Goal: Check status: Check status

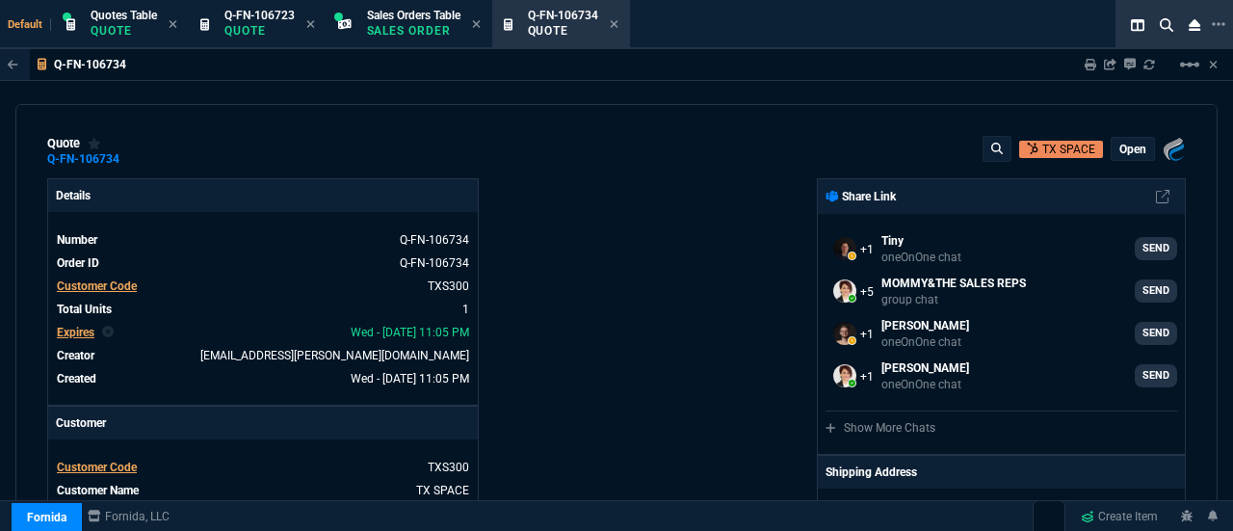
select select "16: [PERSON_NAME]"
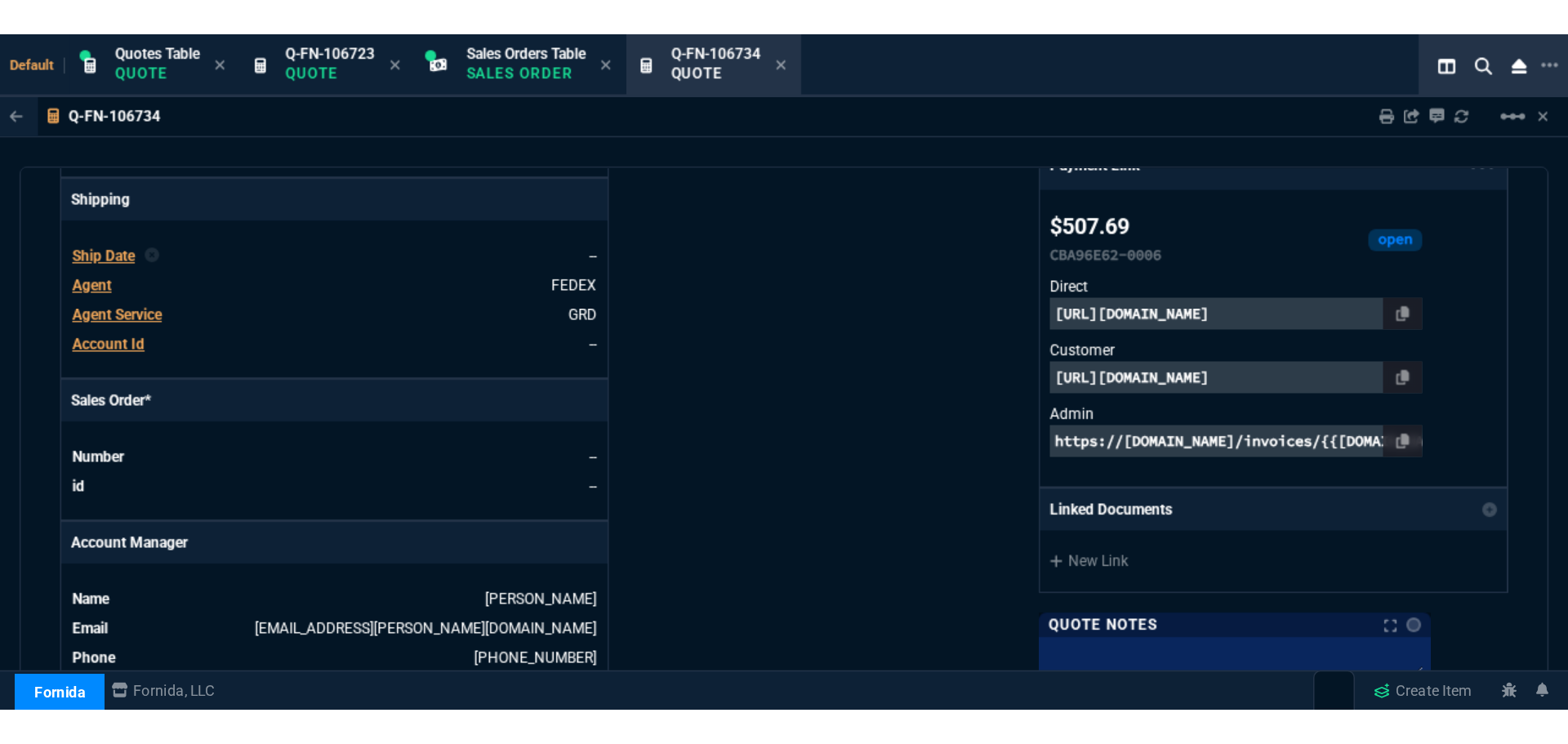
scroll to position [555, 0]
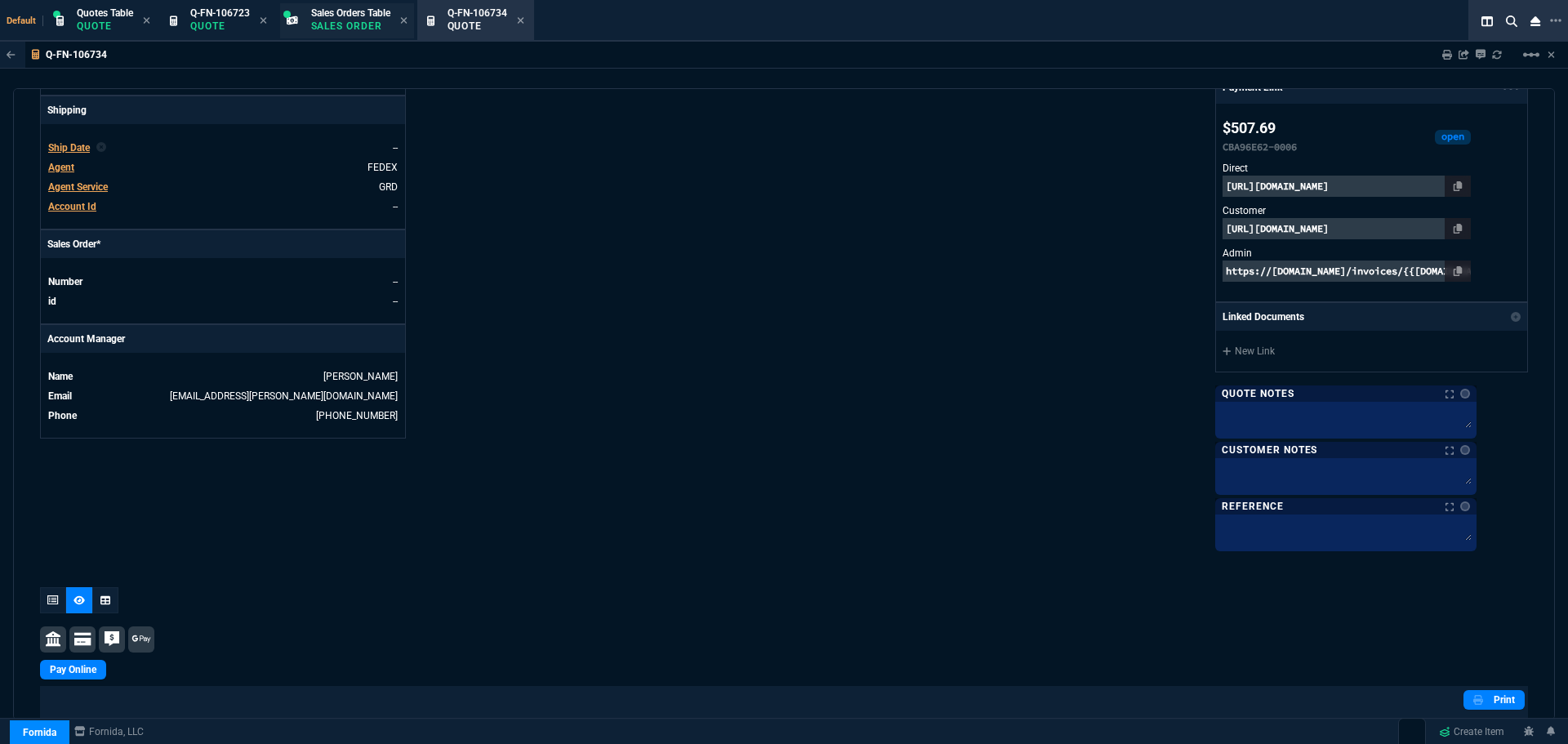
click at [364, 19] on div "Sales Orders Table Sales Order" at bounding box center [350, 21] width 79 height 29
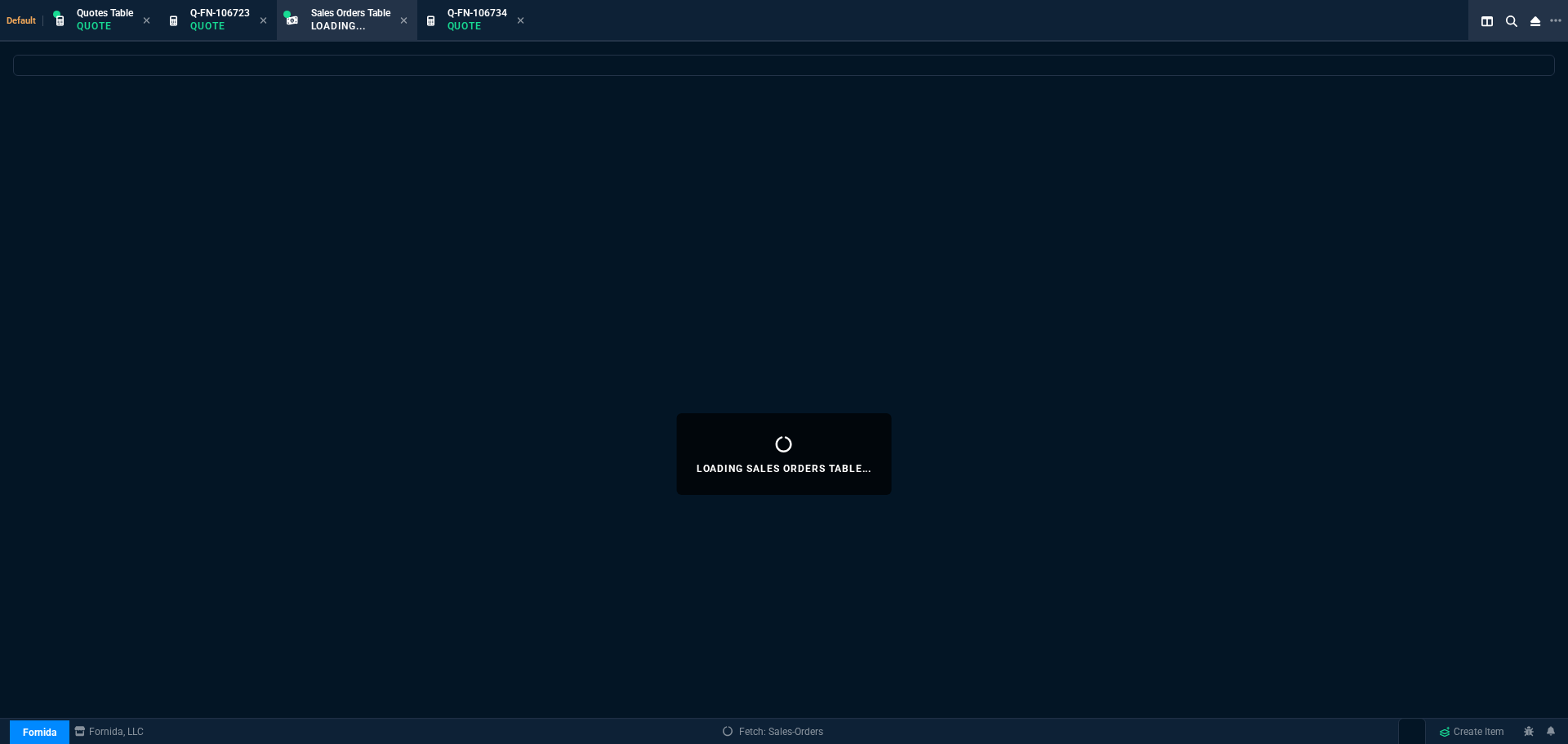
select select
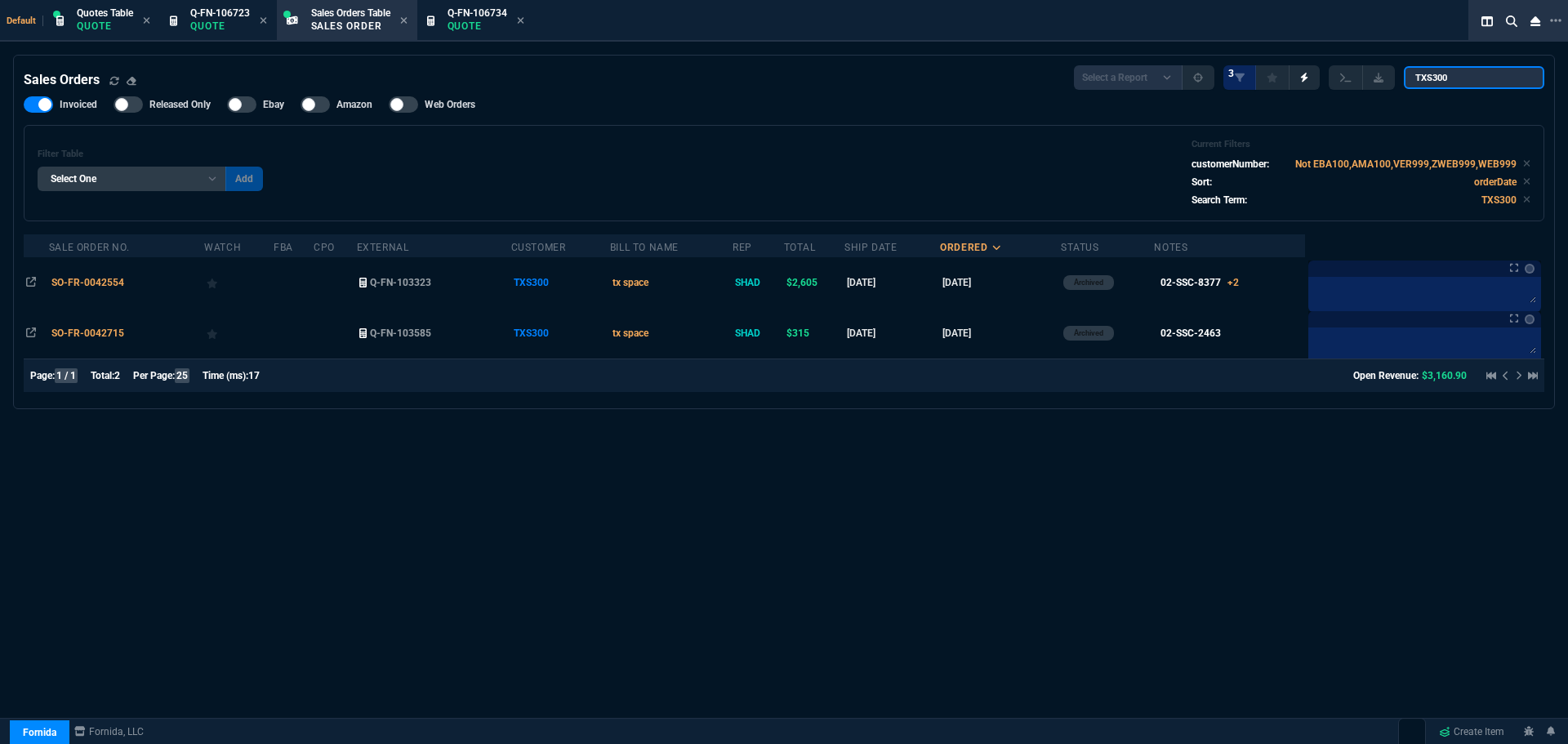
click at [1045, 76] on input "TXS300" at bounding box center [1475, 77] width 141 height 23
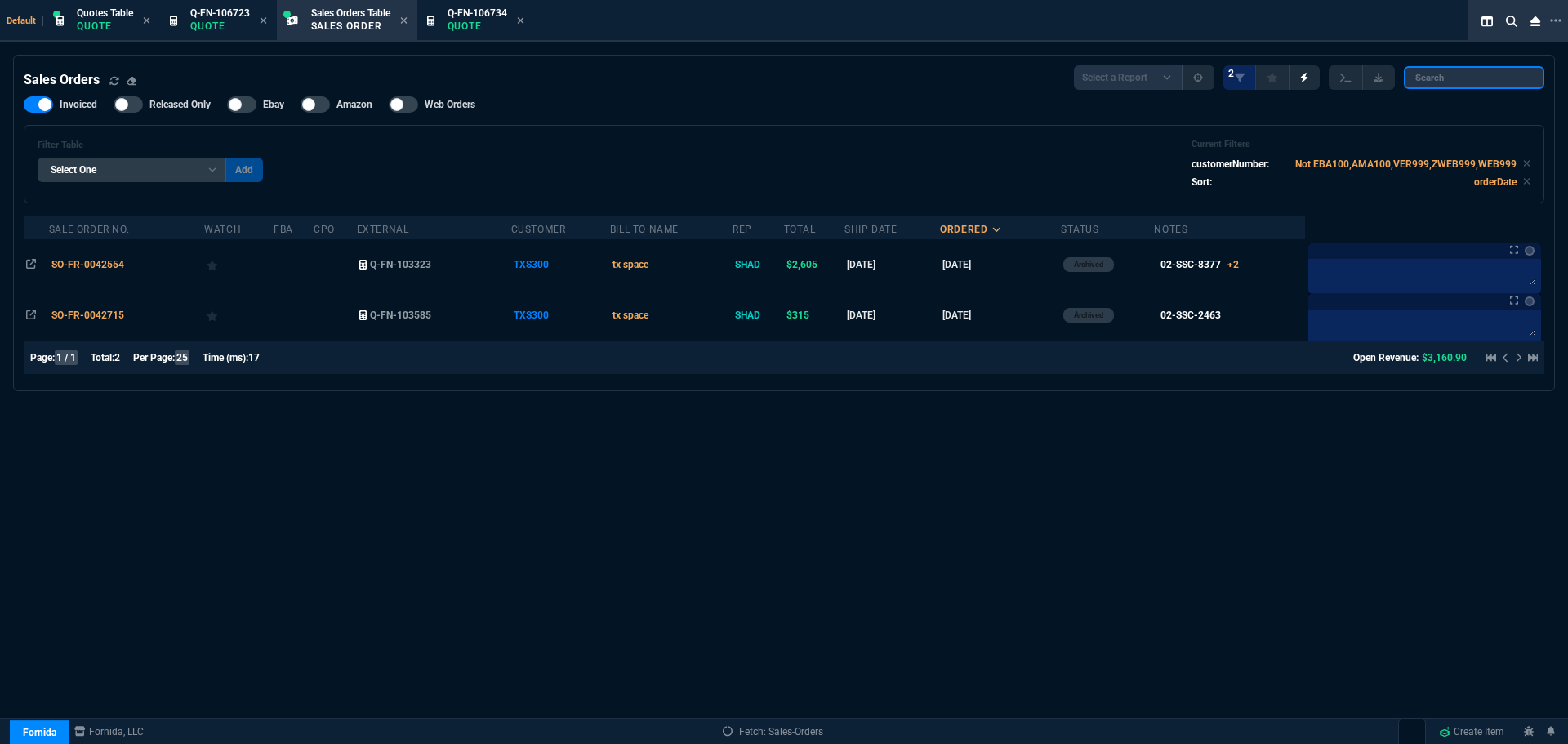
paste input "SO-FR-0044771"
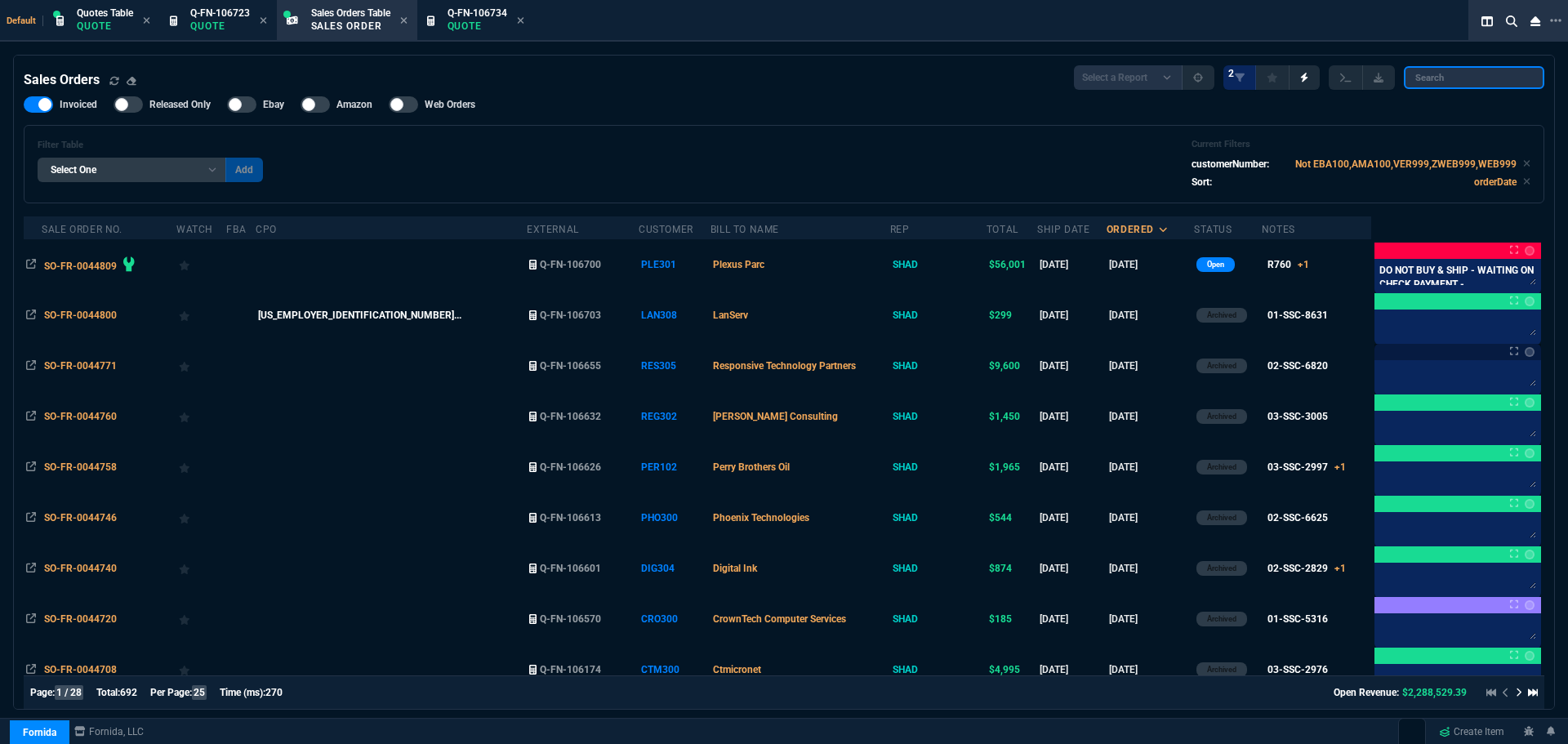
type input "SO-FR-0044771"
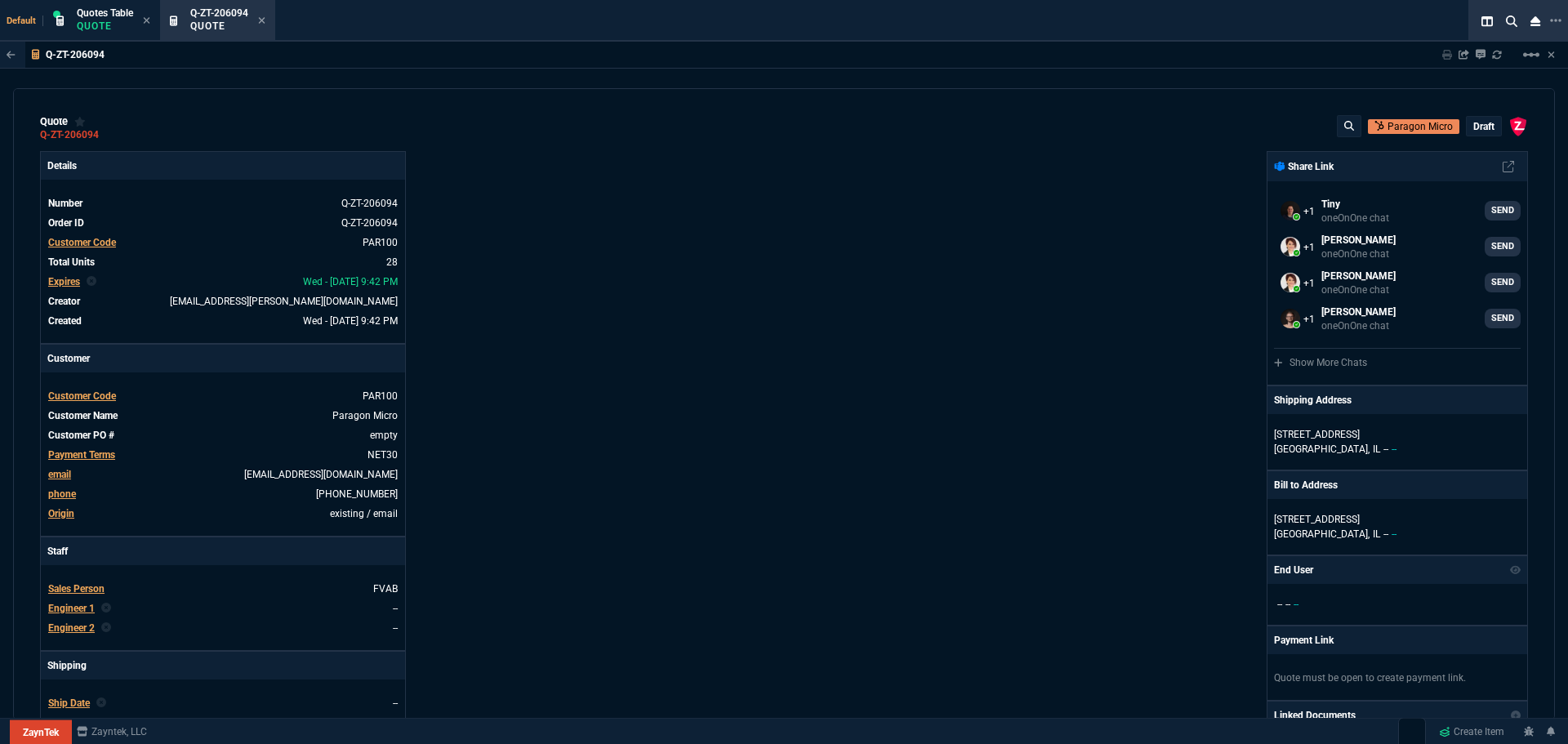
select select "16: [PERSON_NAME]"
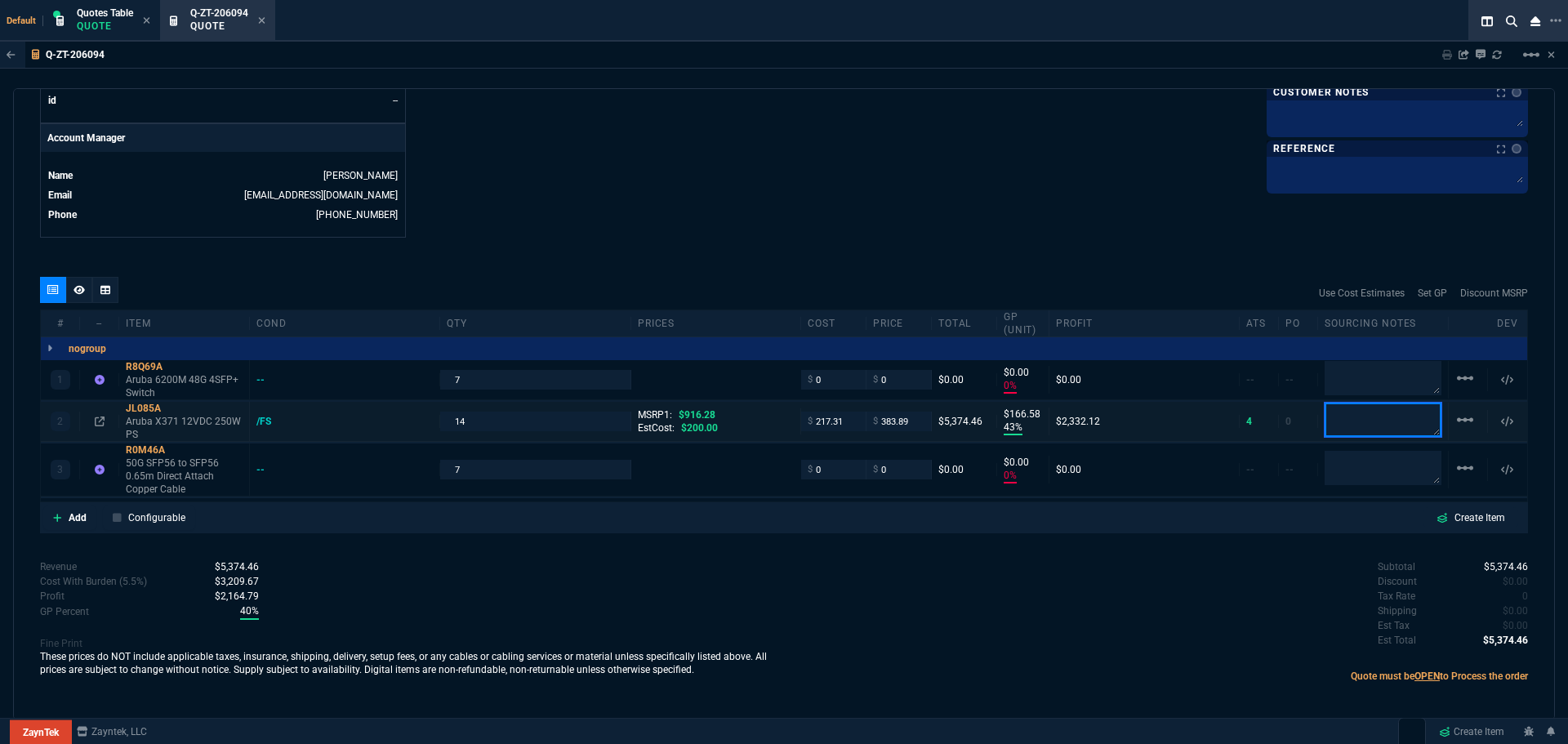
click at [1393, 414] on textarea at bounding box center [1383, 419] width 117 height 34
click at [1408, 414] on textarea at bounding box center [1383, 419] width 117 height 34
type textarea "Vodanet"
click at [837, 422] on input "217.31" at bounding box center [833, 421] width 52 height 19
type input "215"
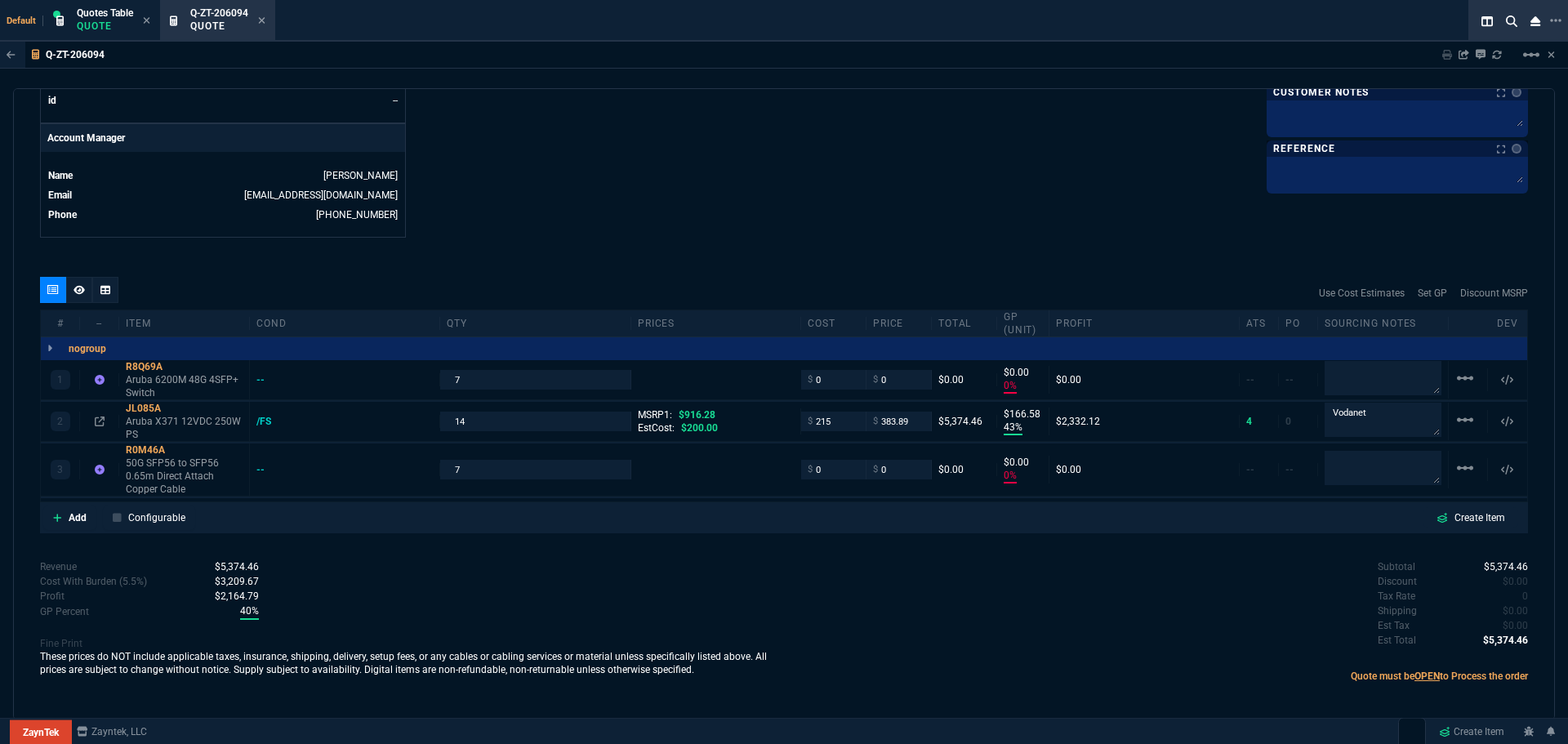
click at [79, 21] on p "Quote" at bounding box center [105, 25] width 56 height 13
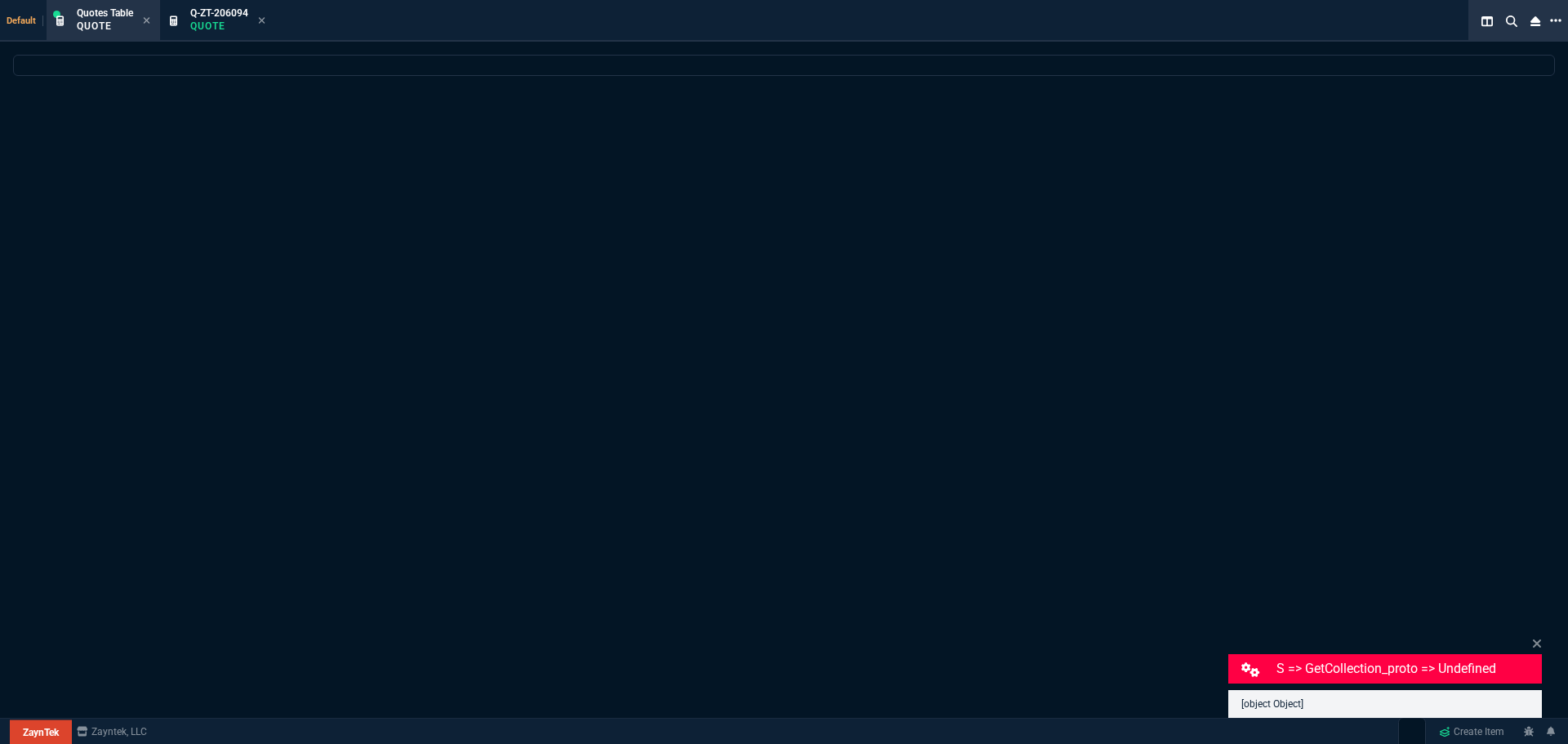
click at [1560, 16] on icon at bounding box center [1555, 19] width 11 height 13
click at [1417, 26] on li "Open New Tab" at bounding box center [1474, 30] width 162 height 19
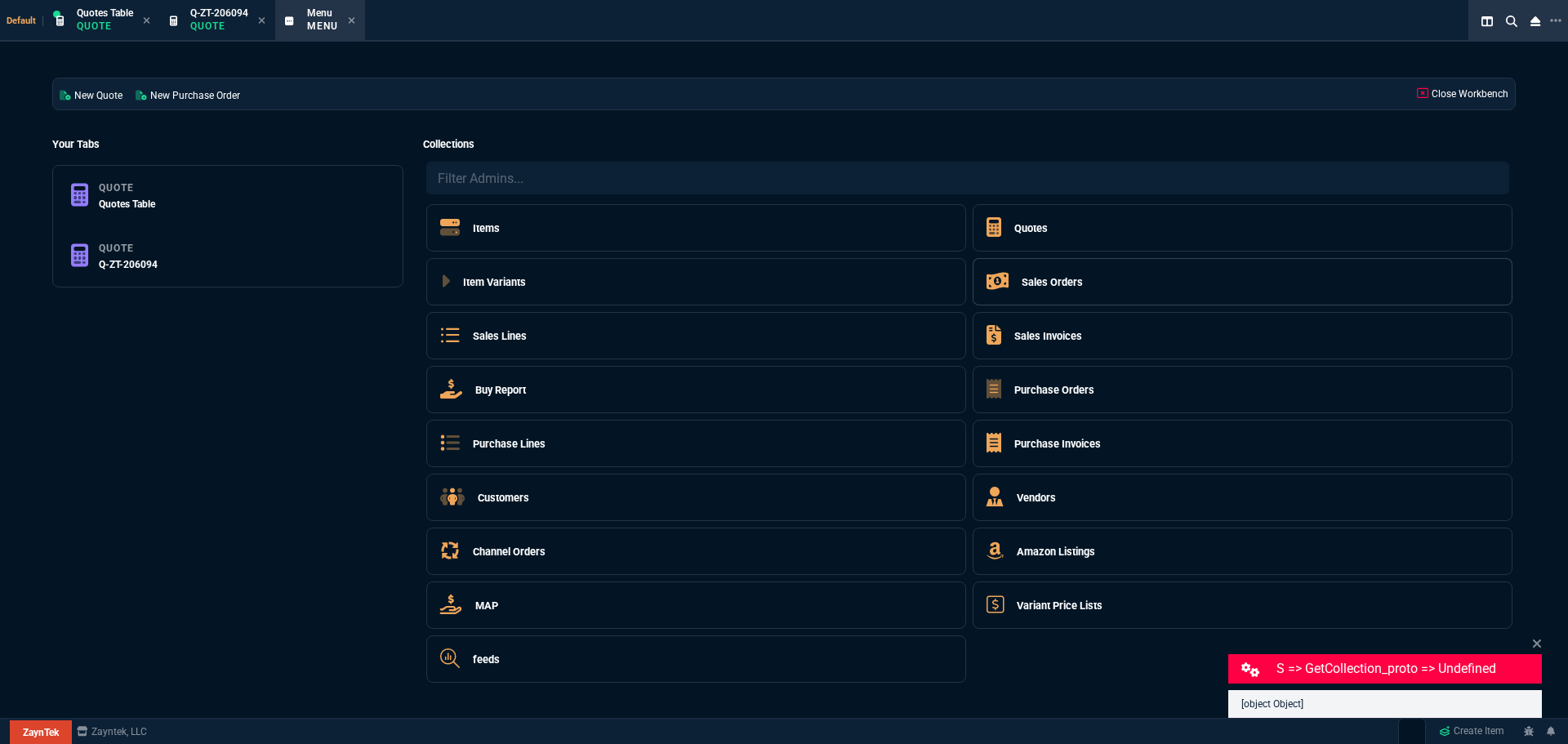
click at [1039, 285] on h5 "Sales Orders" at bounding box center [1053, 282] width 61 height 15
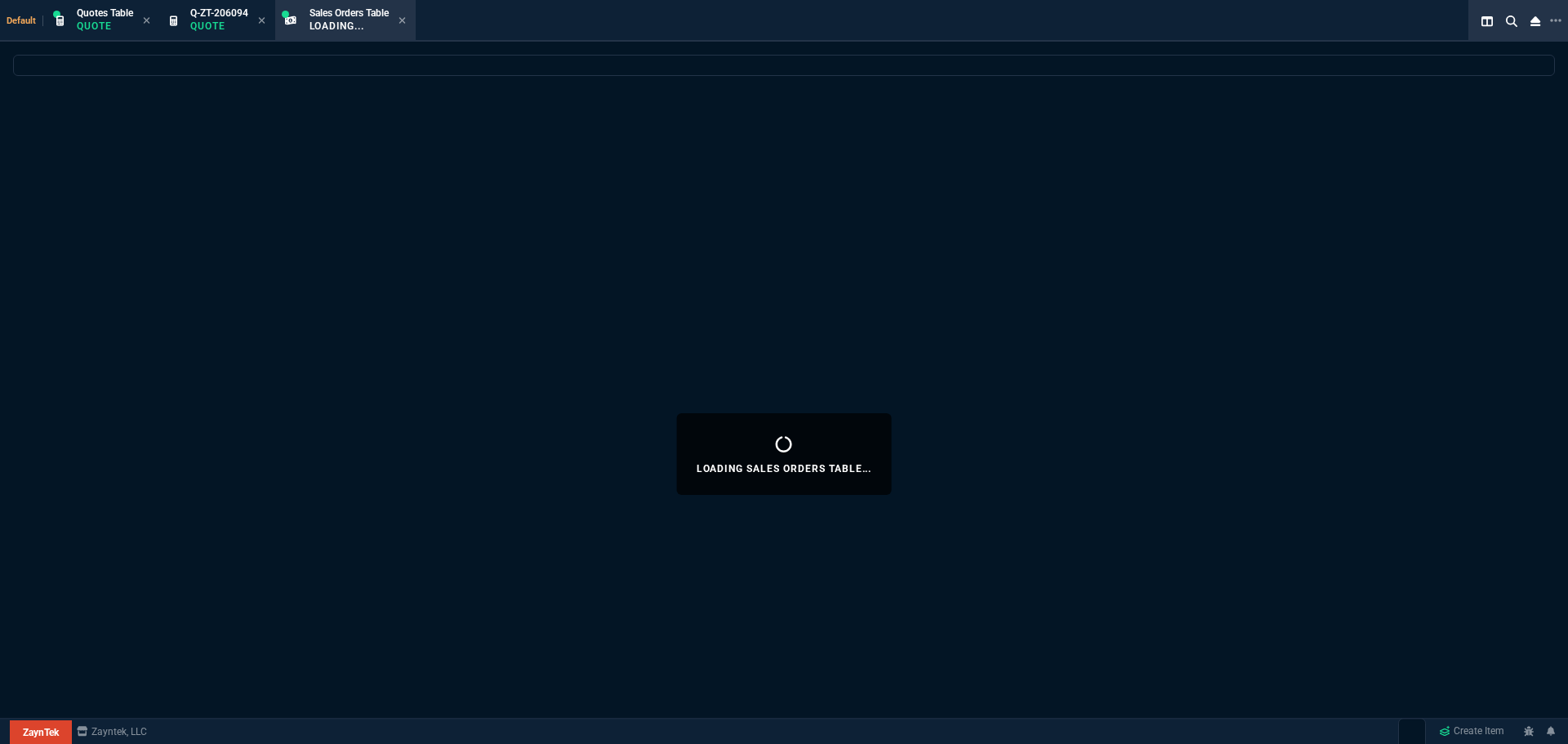
select select "16: [PERSON_NAME]"
select select
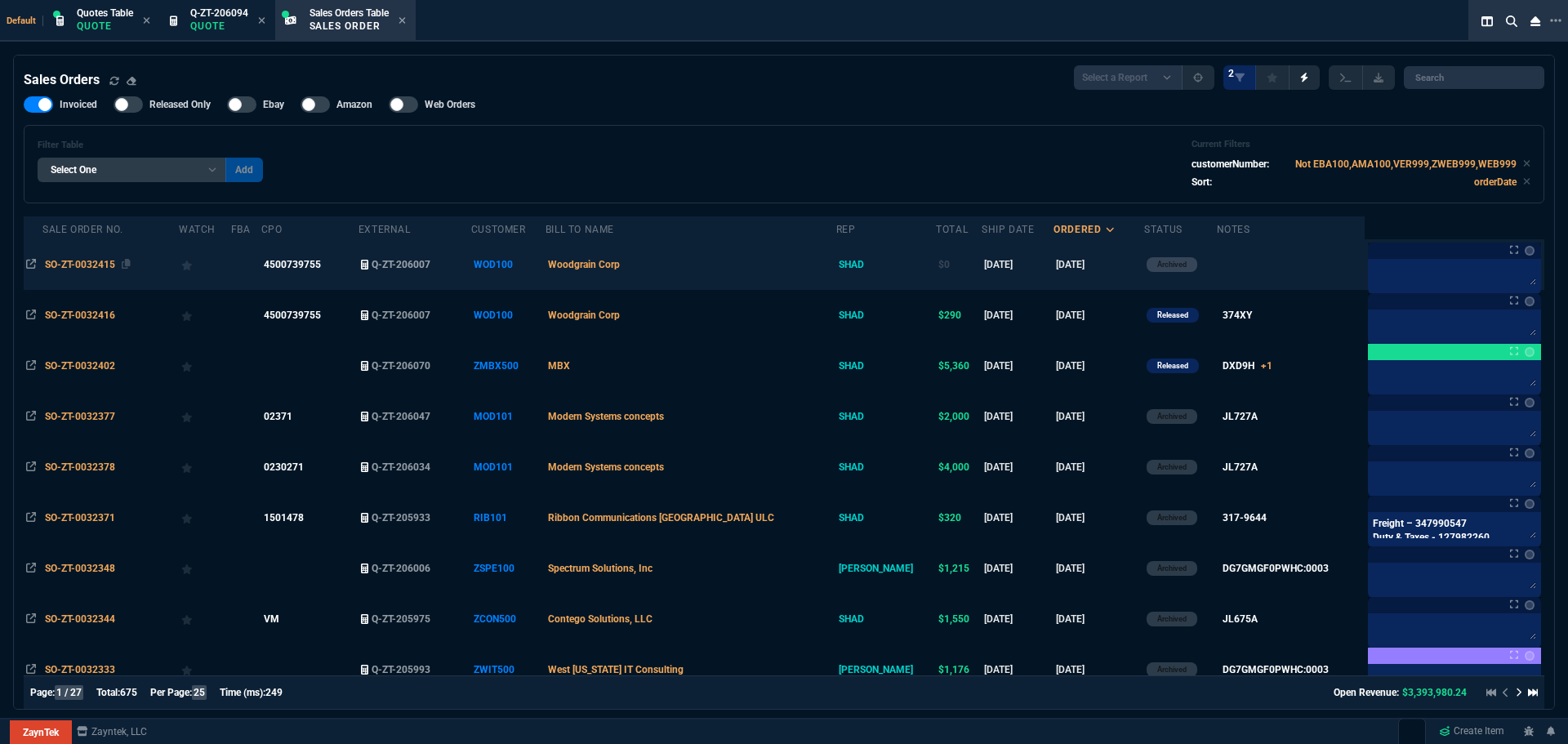
click at [74, 264] on span "SO-ZT-0032415" at bounding box center [80, 264] width 70 height 11
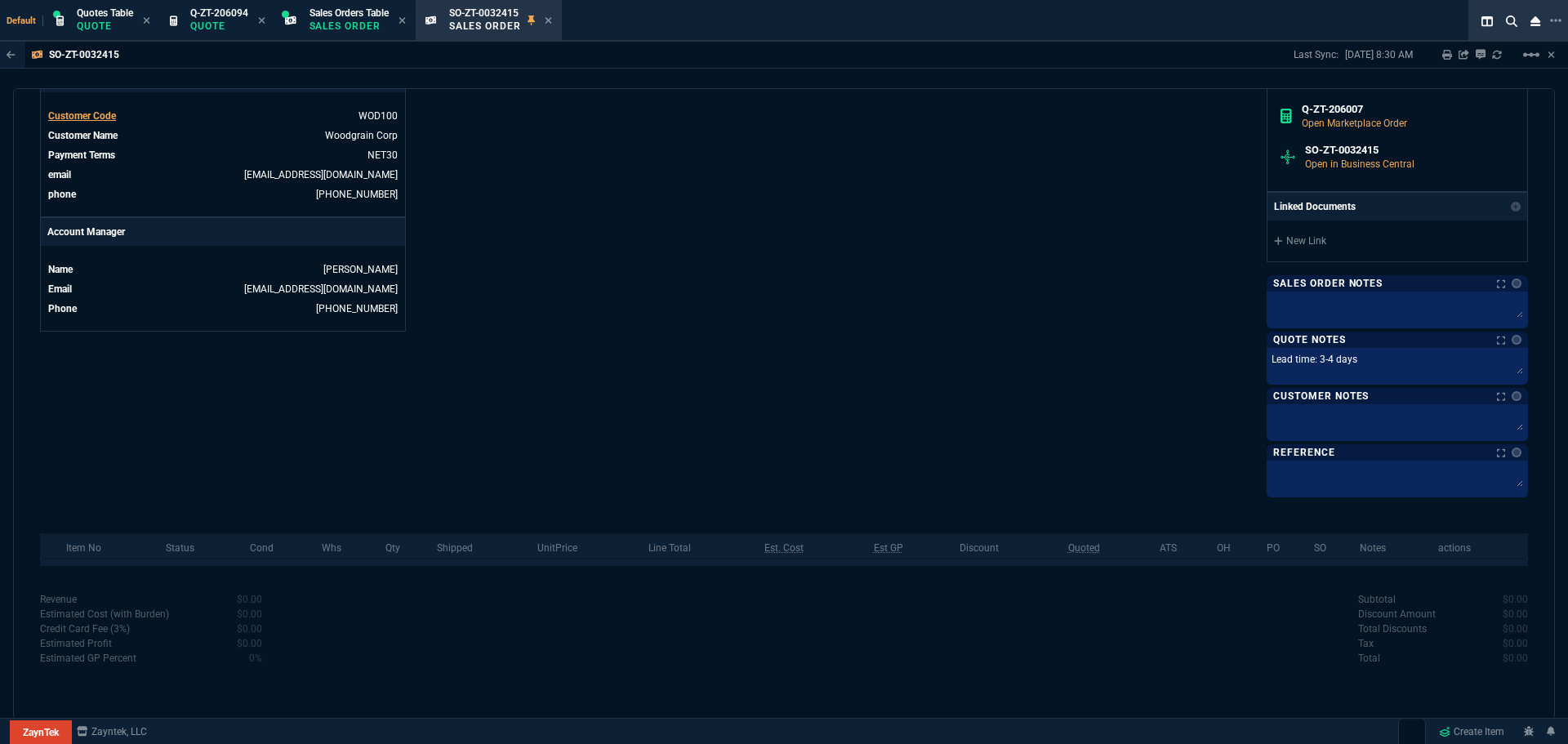
scroll to position [175, 0]
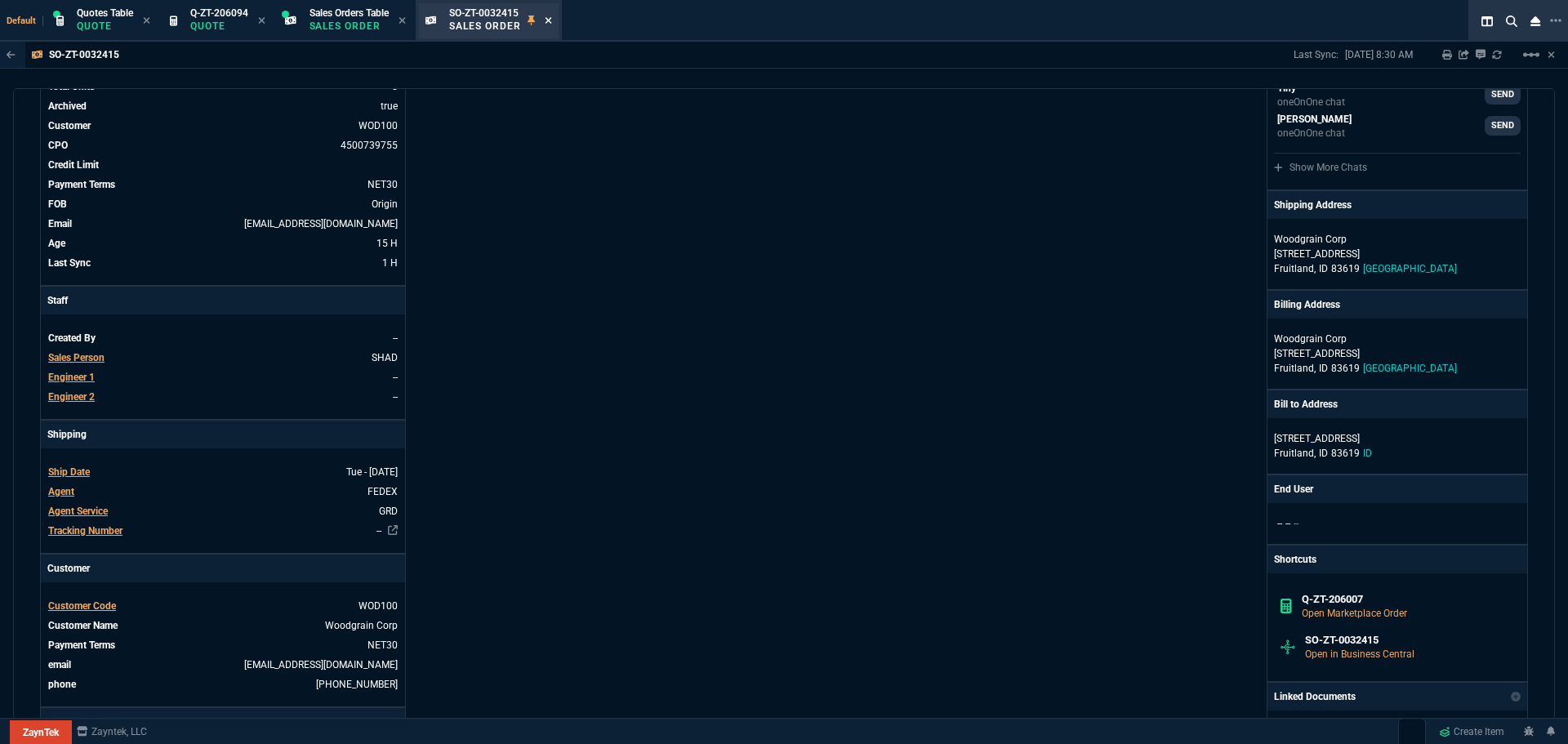
click at [551, 22] on icon at bounding box center [548, 20] width 7 height 7
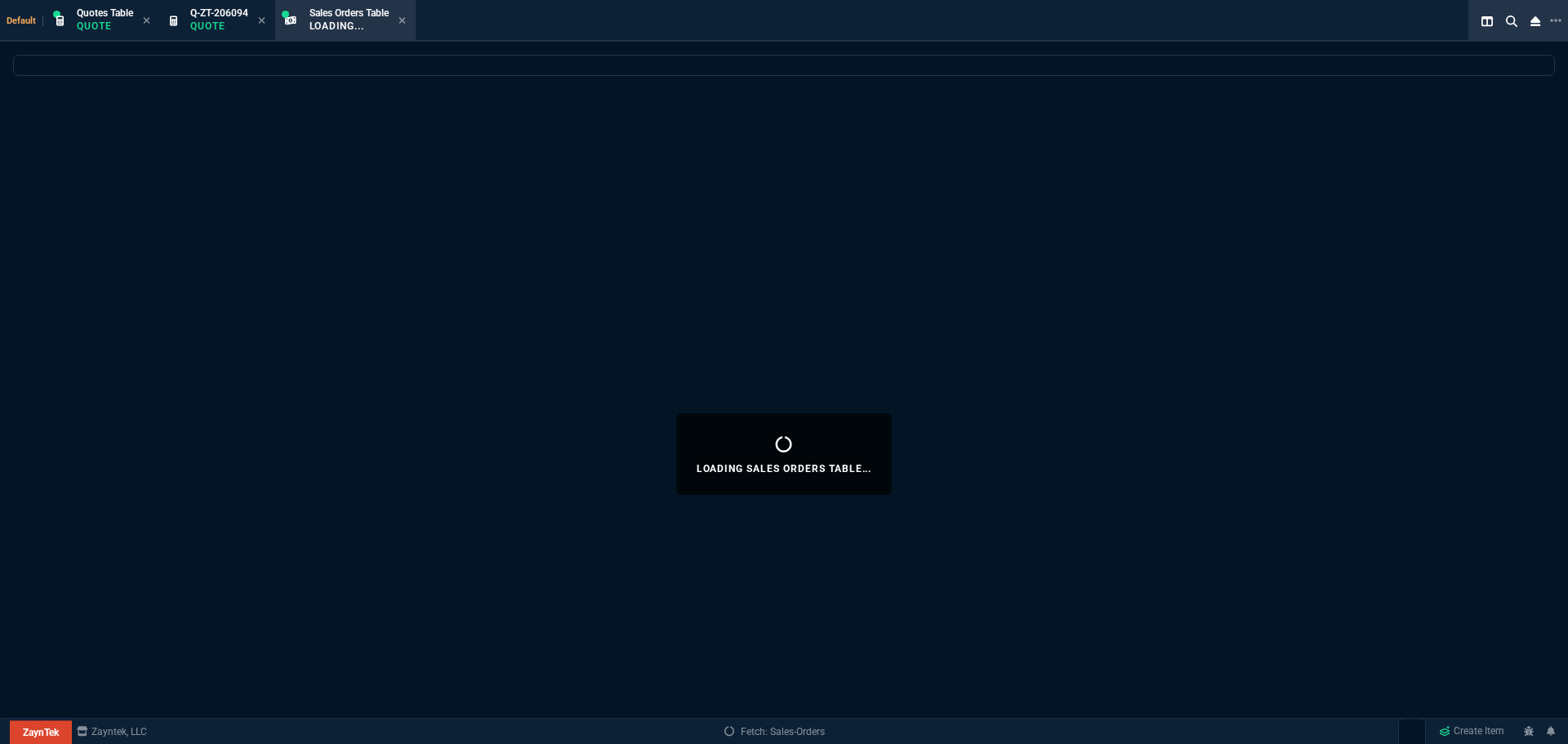
select select
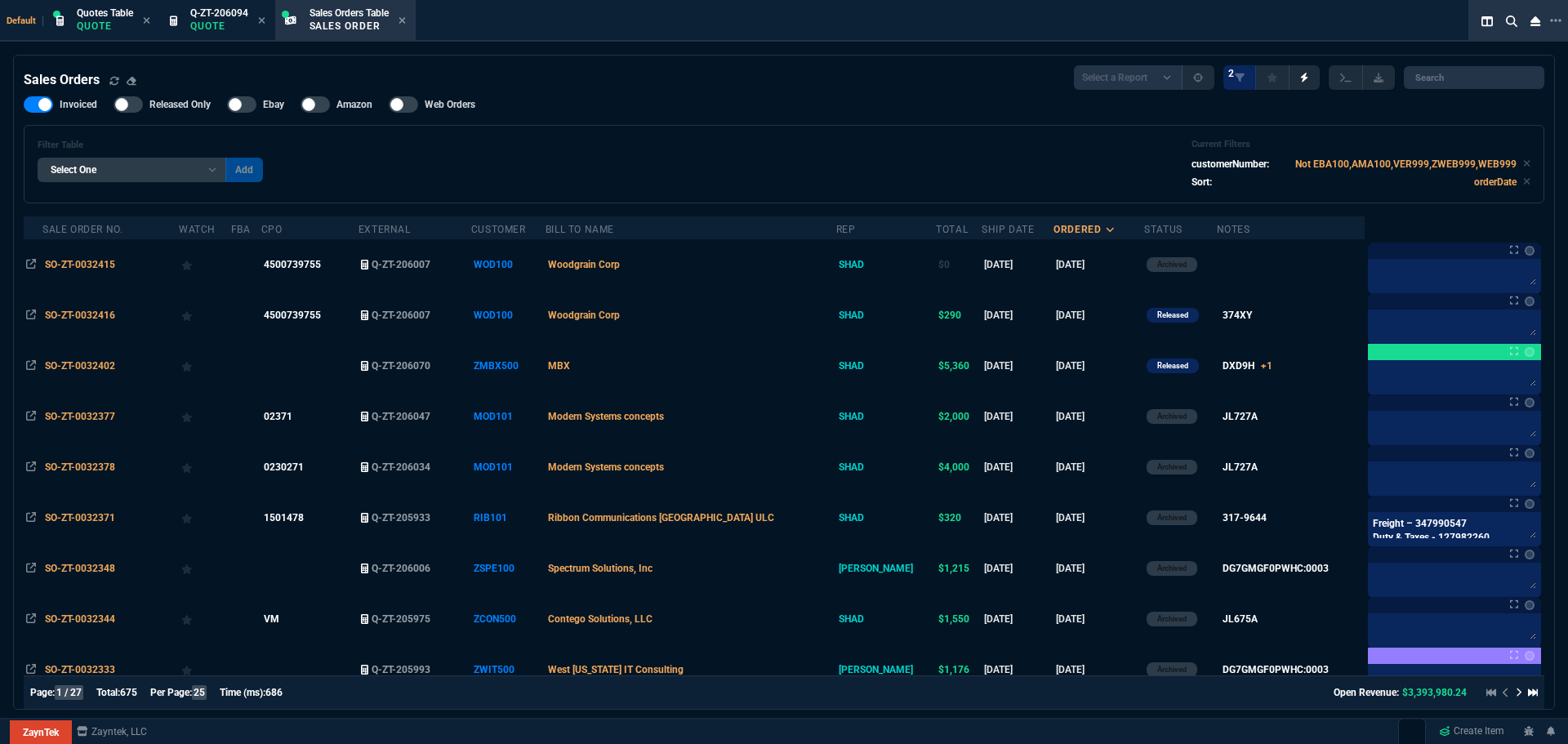
click at [87, 316] on span "SO-ZT-0032416" at bounding box center [80, 314] width 70 height 11
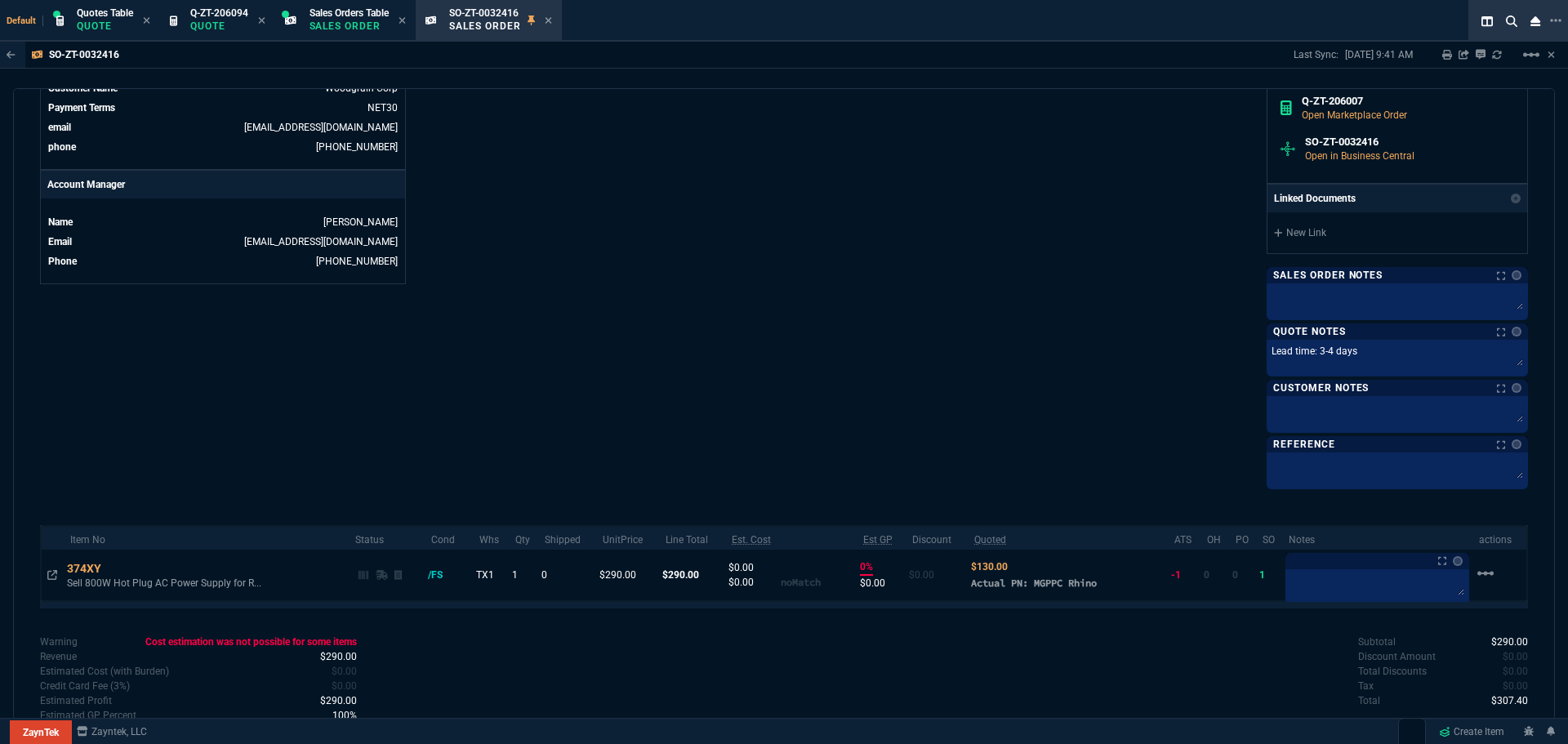
scroll to position [737, 0]
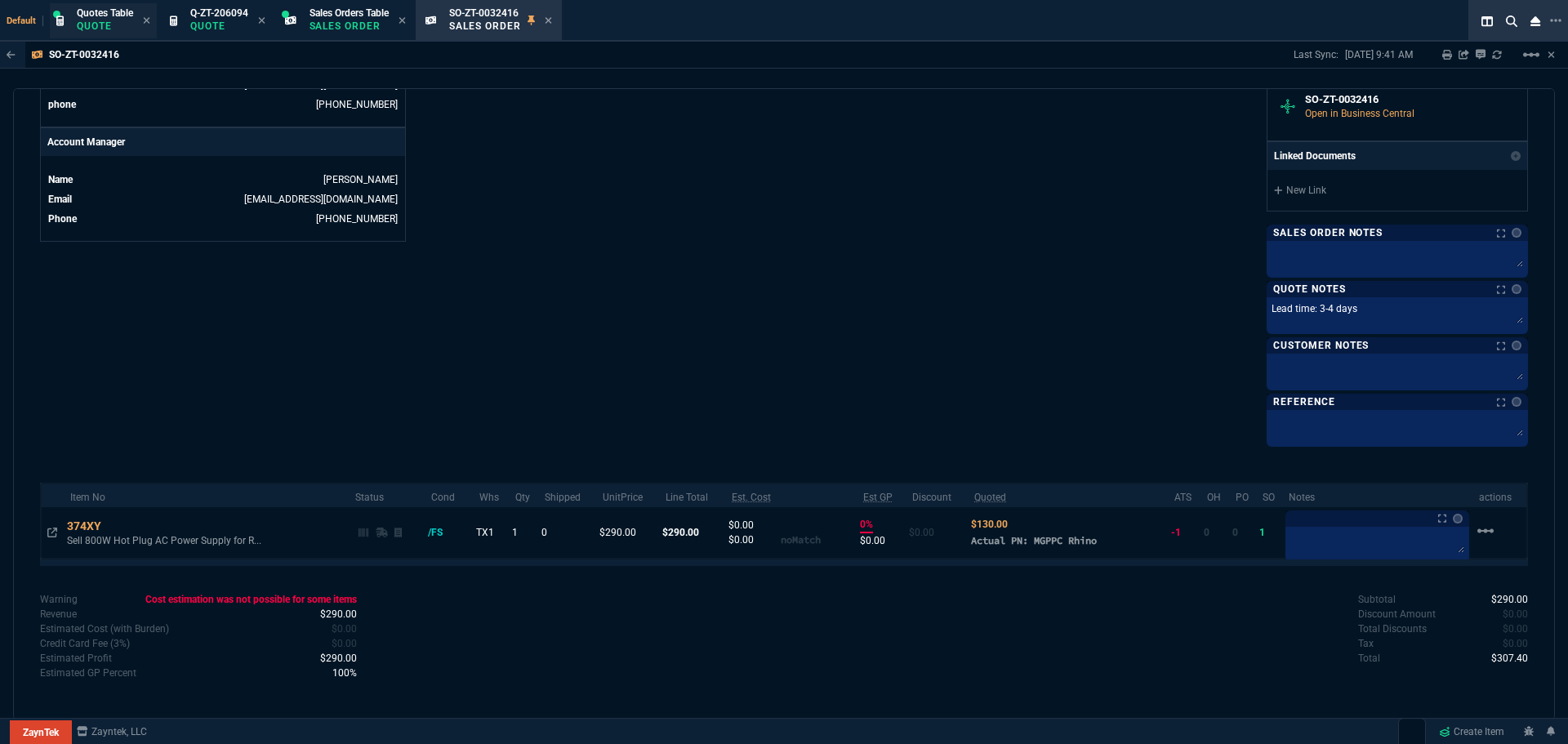
click at [101, 20] on p "Quote" at bounding box center [105, 25] width 56 height 13
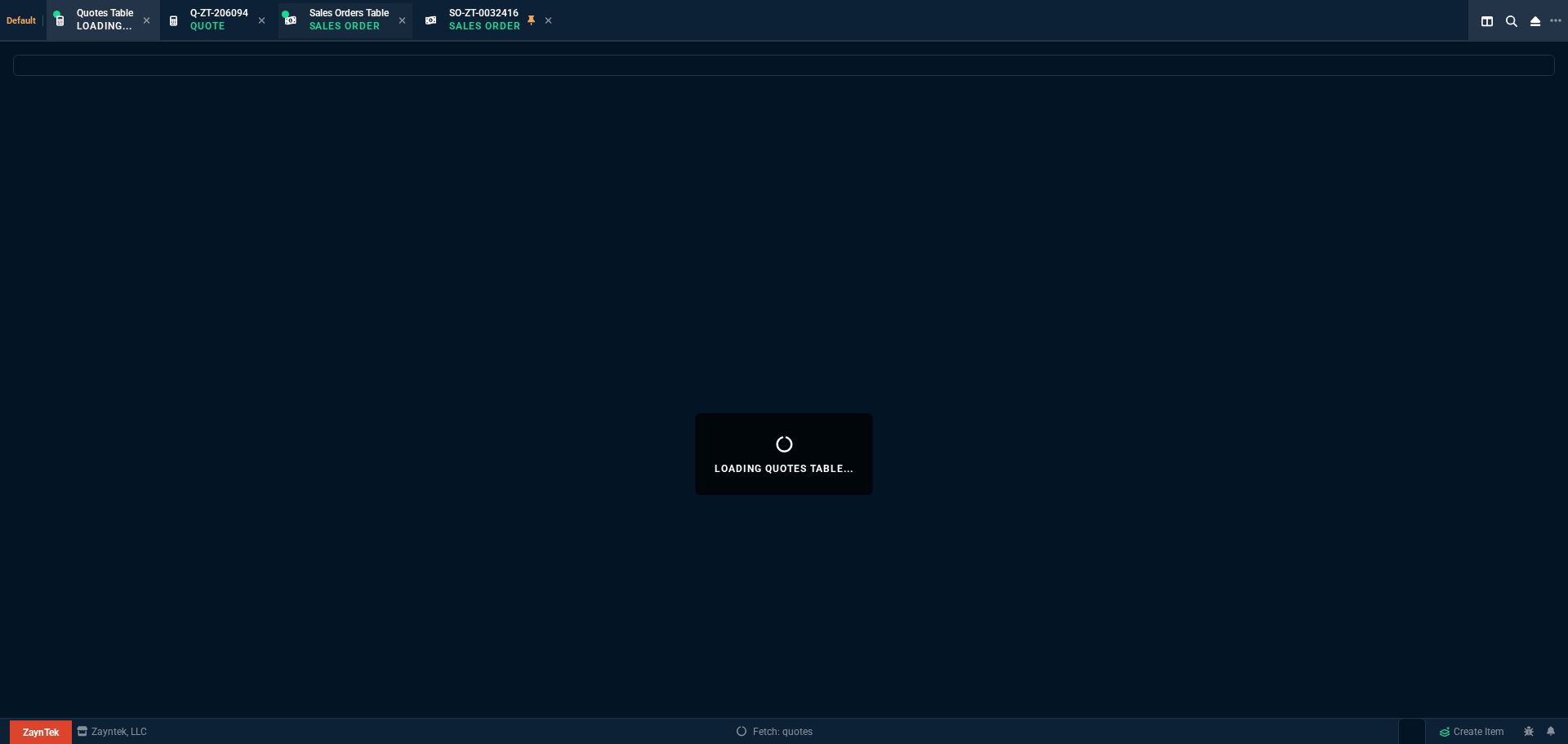
select select
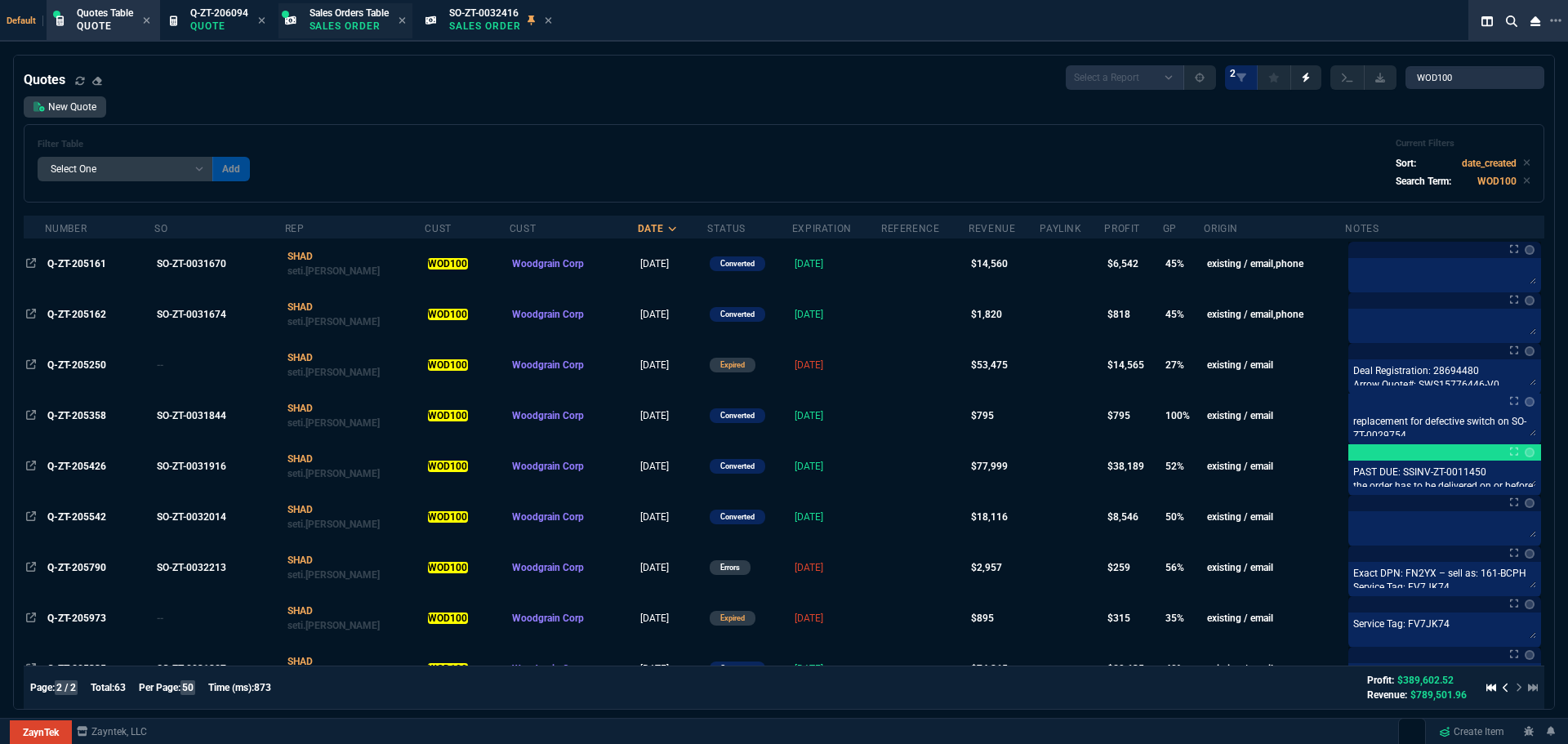
click at [359, 19] on div "Sales Orders Table Sales Order" at bounding box center [348, 21] width 79 height 29
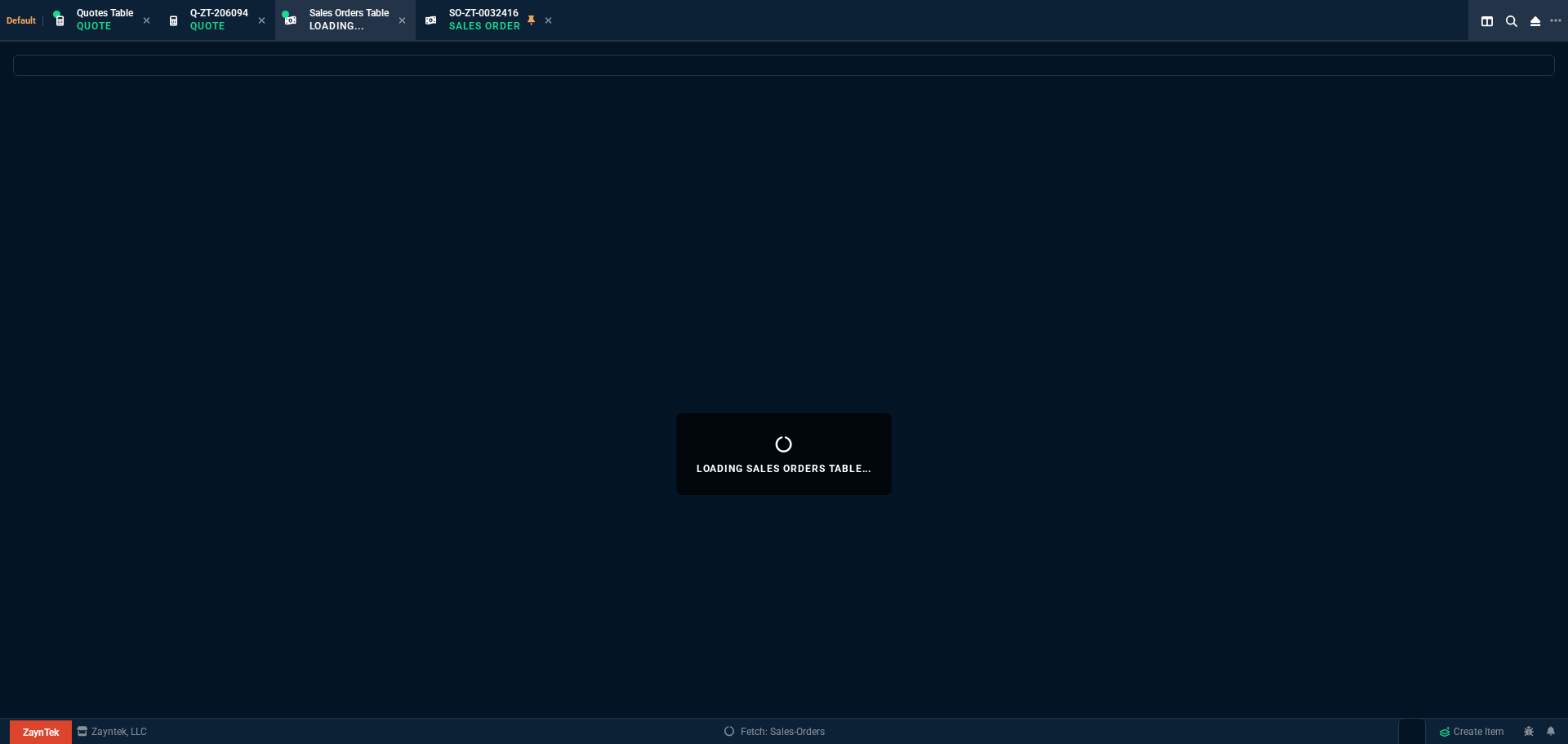
select select
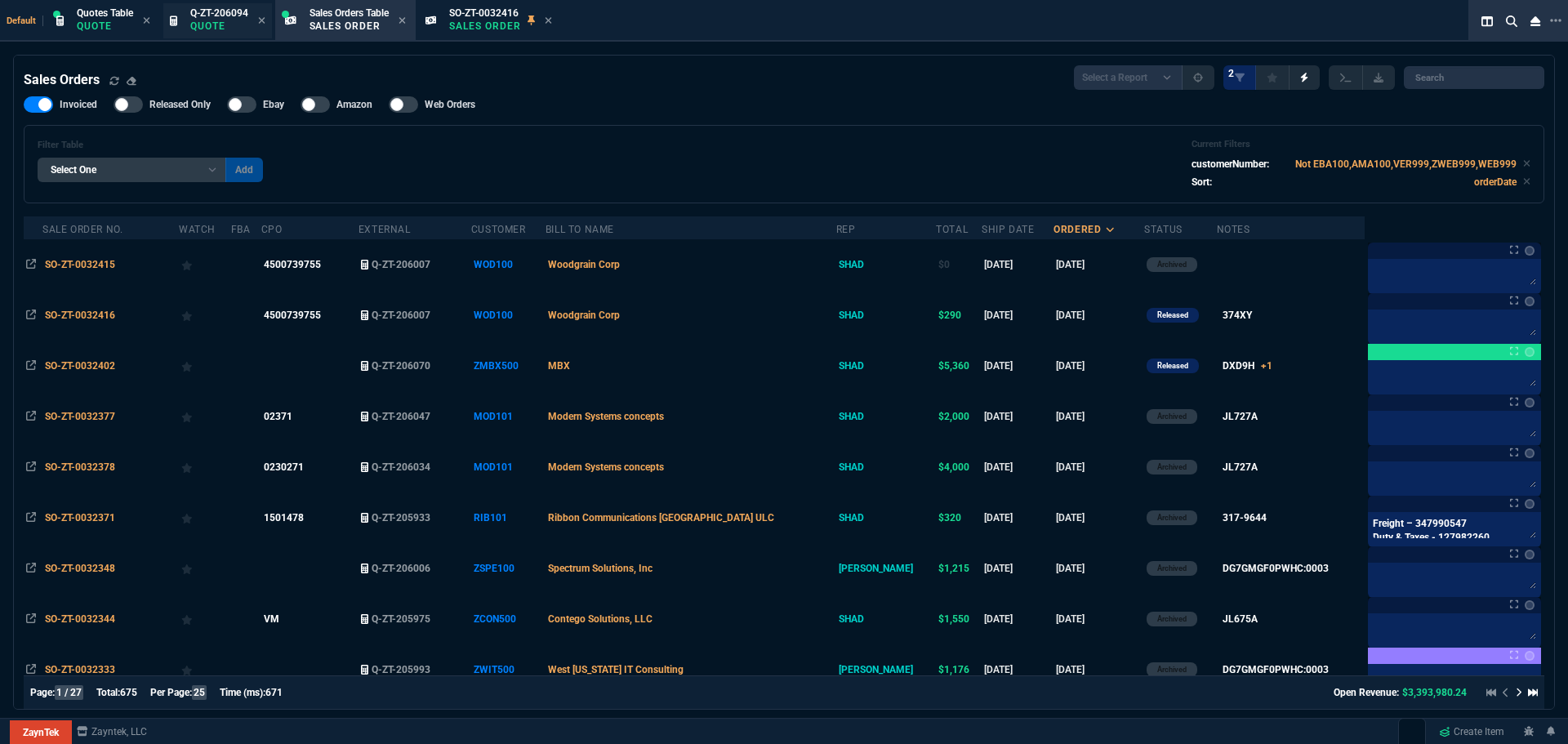
click at [201, 25] on p "Quote" at bounding box center [220, 25] width 58 height 13
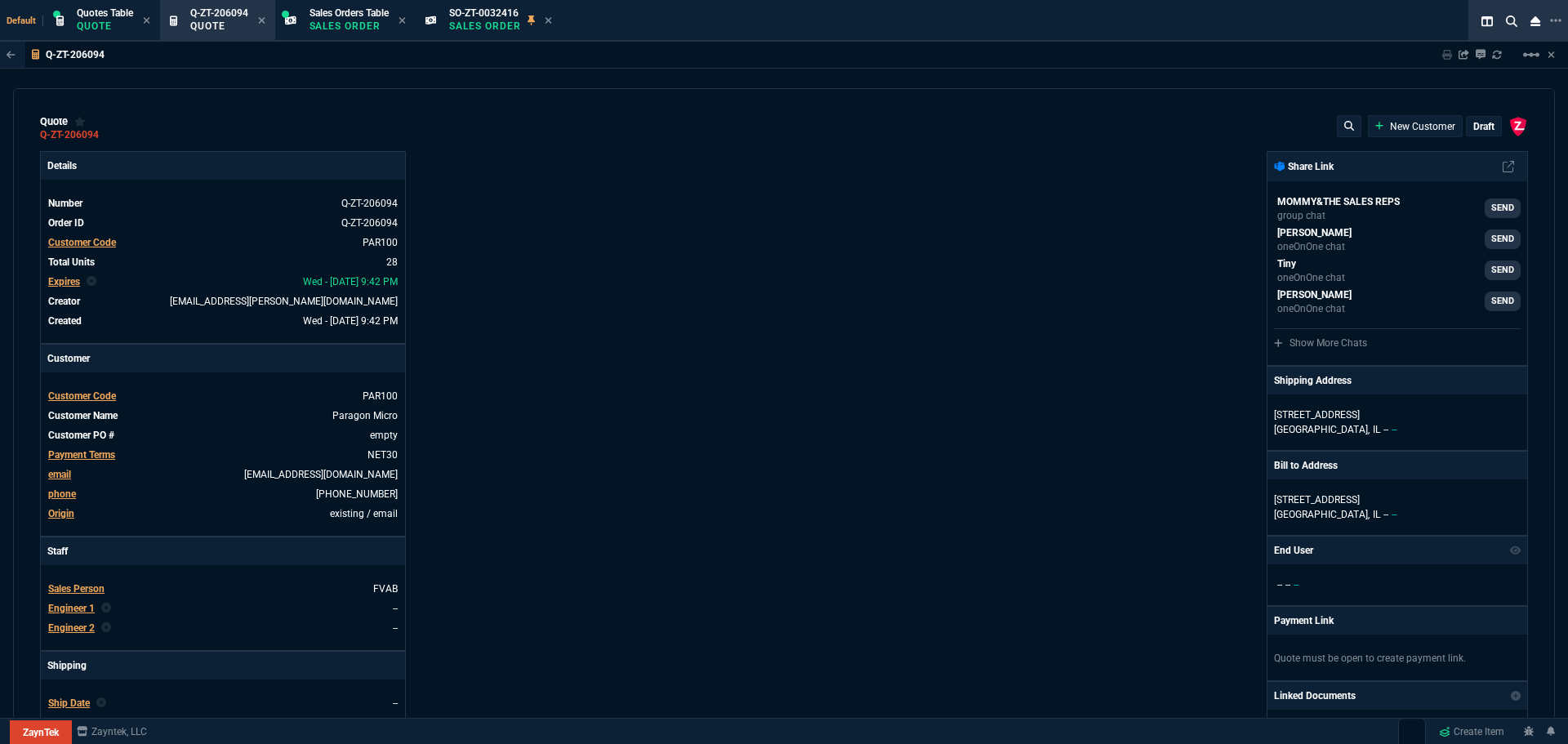
type input "0"
type input "43"
type input "167"
type input "916.28"
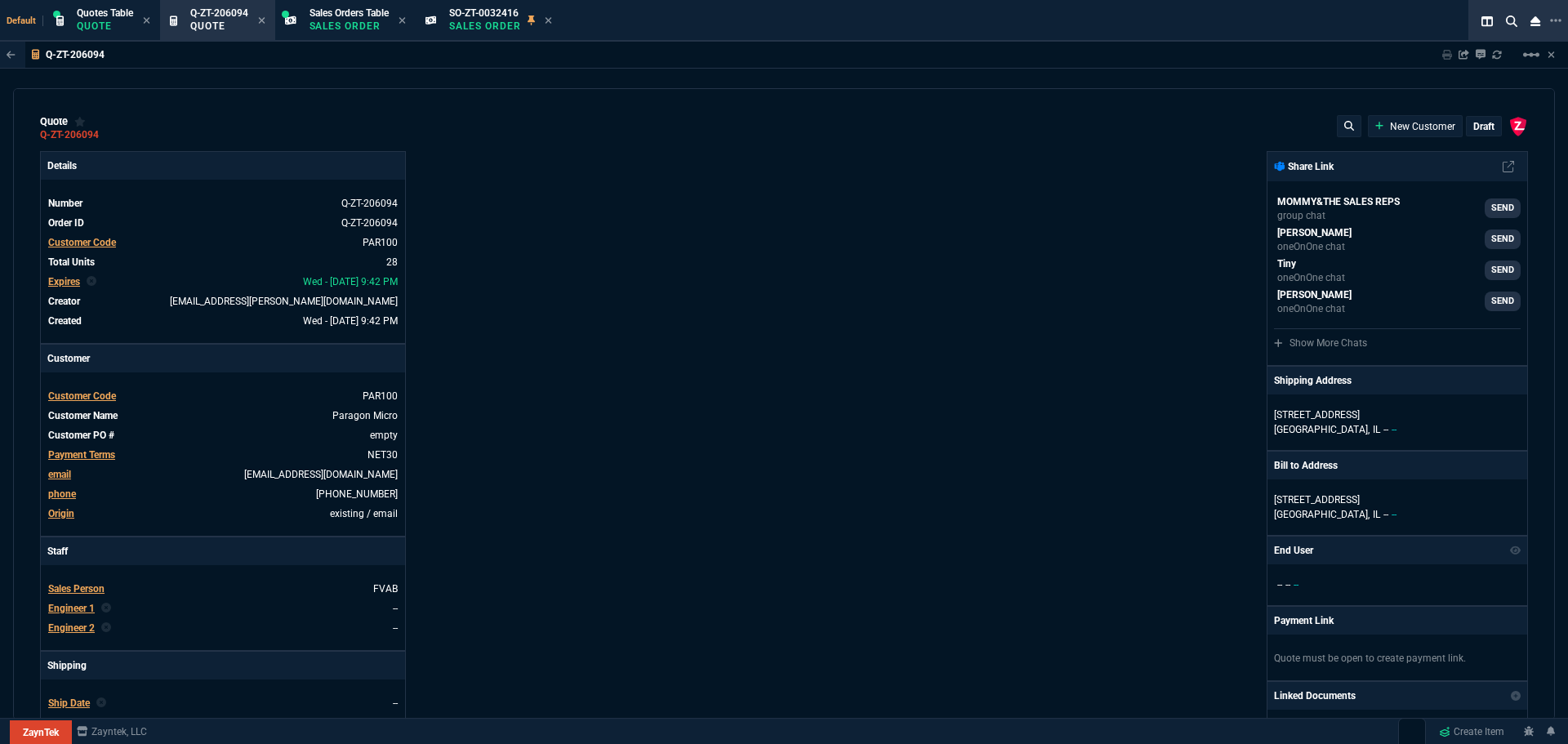
type input "0"
type input "58"
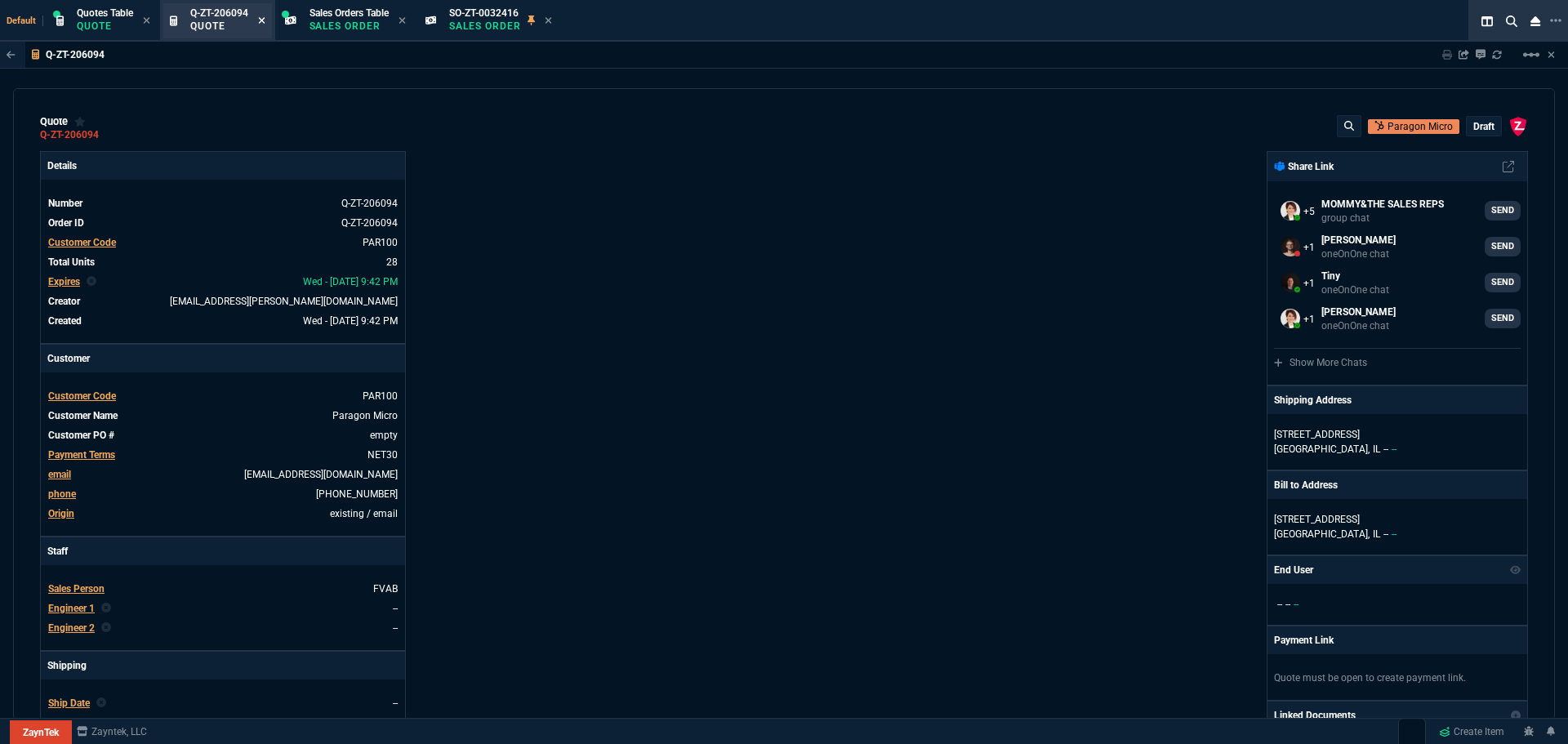
click at [261, 19] on icon at bounding box center [262, 20] width 8 height 10
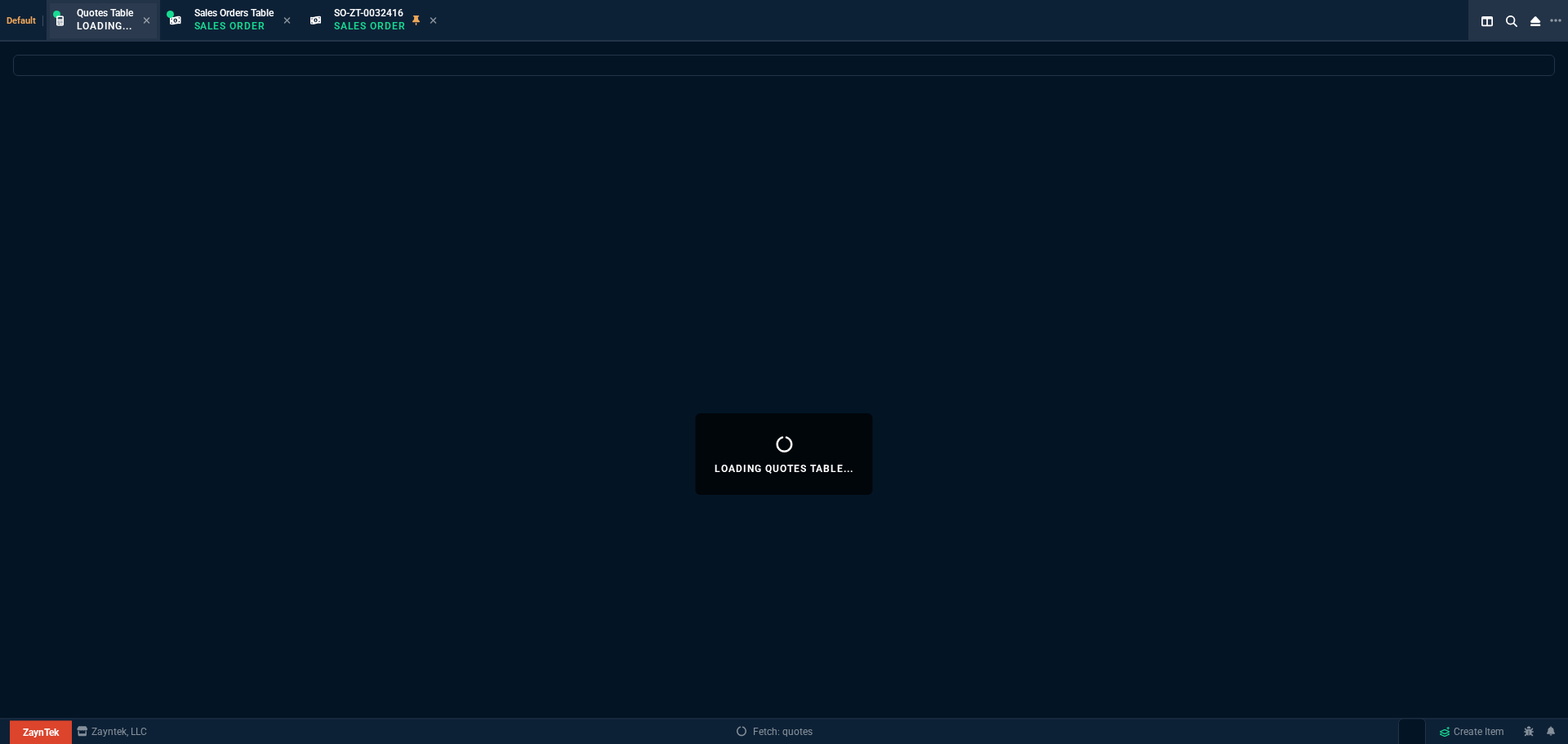
select select
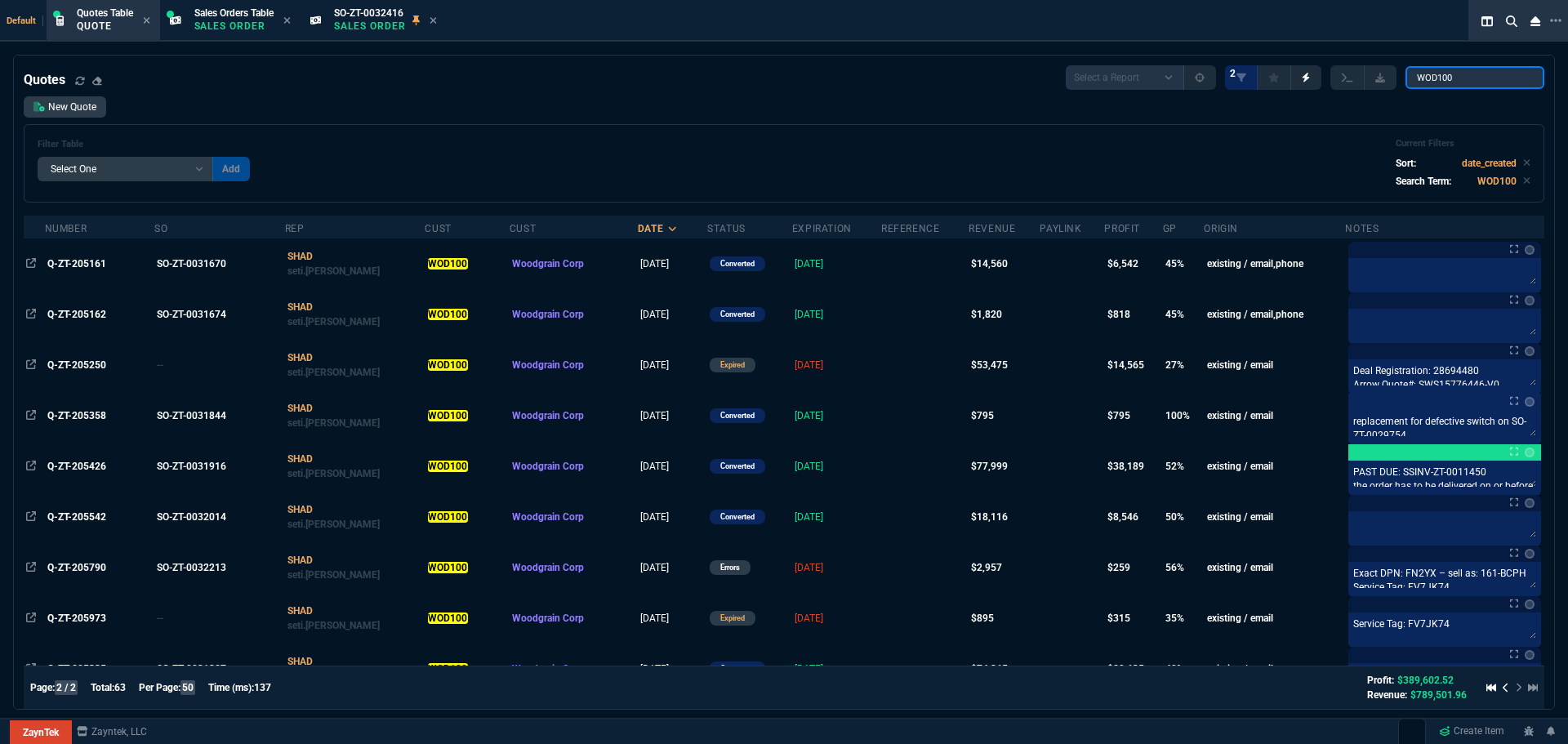
click at [1519, 77] on input "WOD100" at bounding box center [1475, 77] width 139 height 23
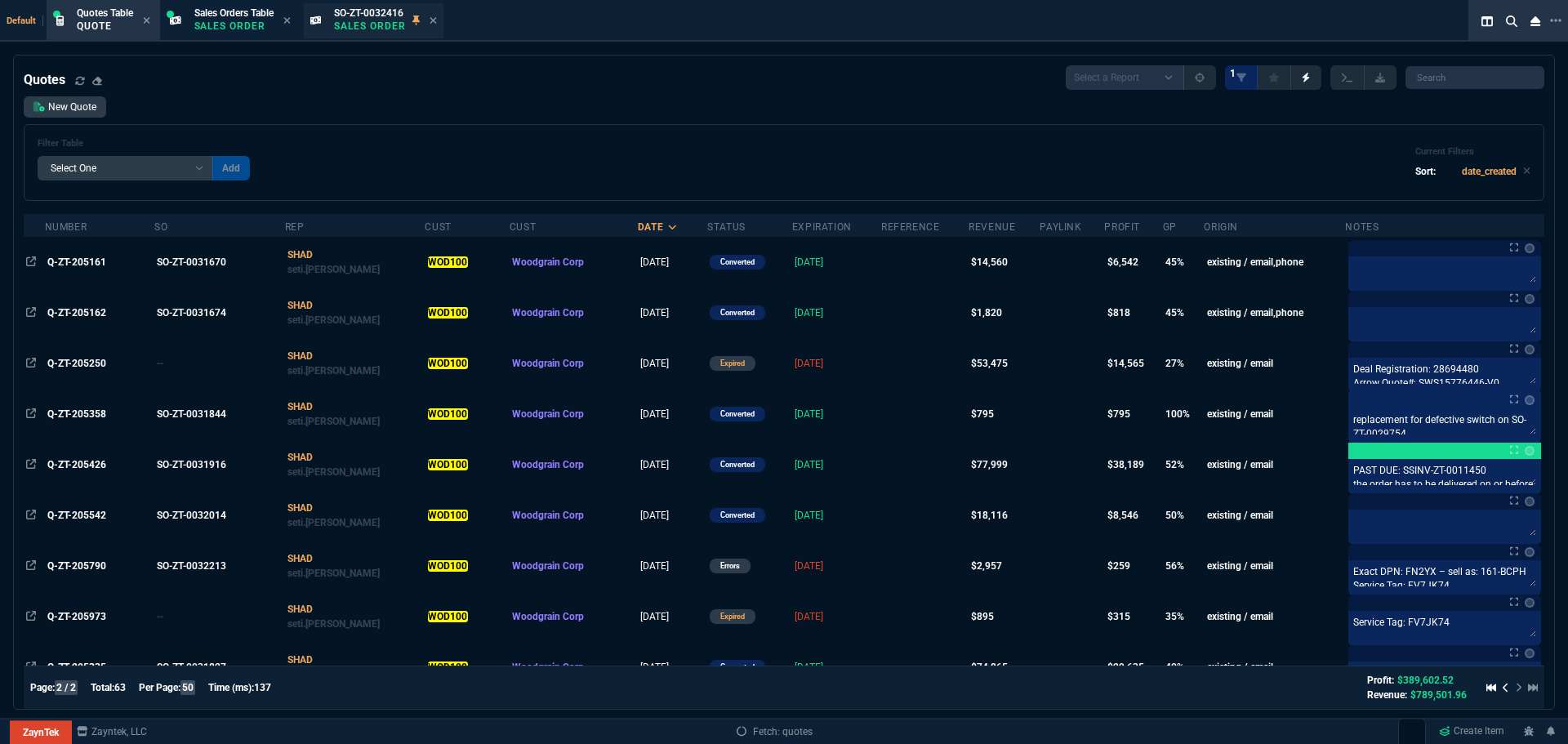
click at [372, 24] on p "Sales Order" at bounding box center [370, 25] width 72 height 13
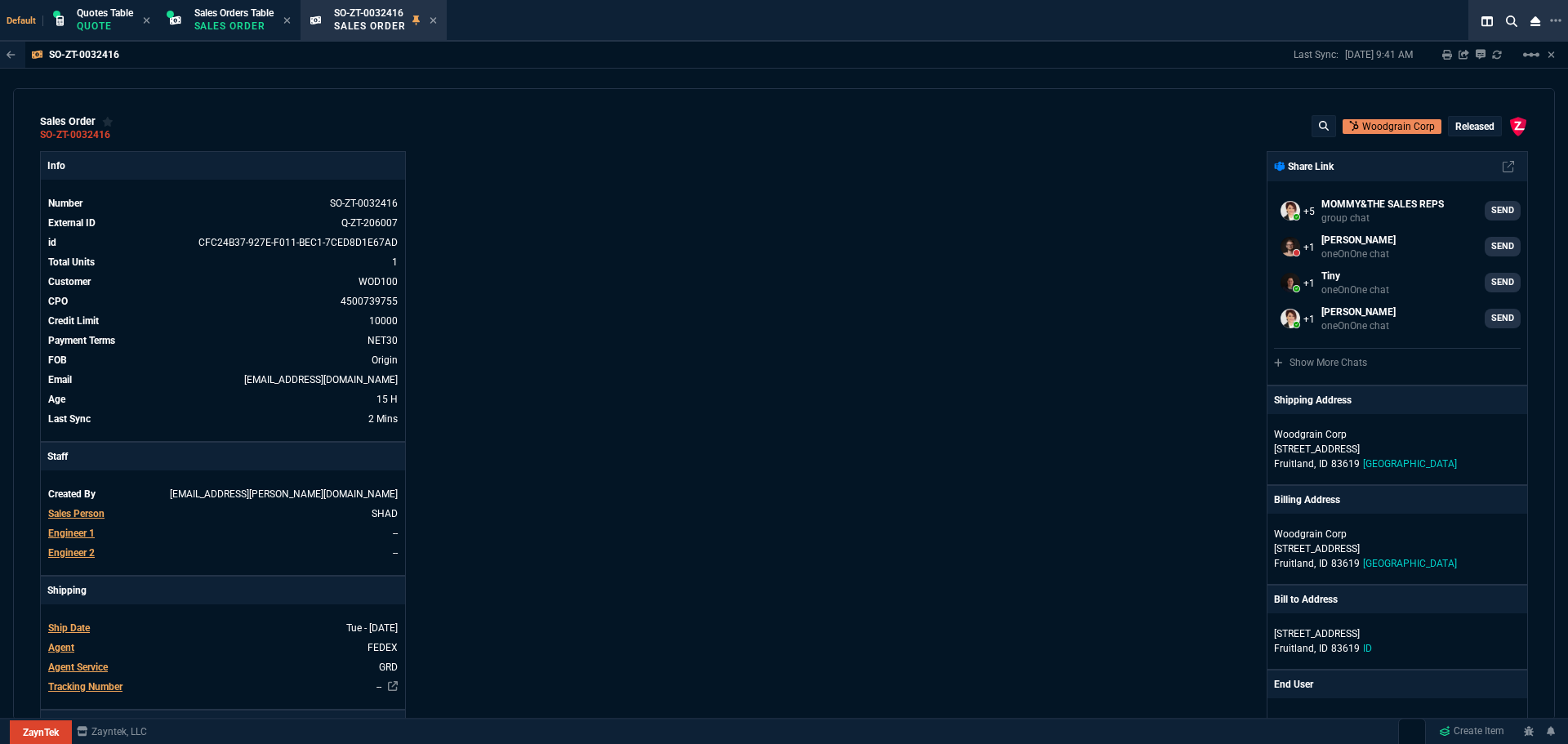
select select "16: [PERSON_NAME]"
click at [327, 222] on icon at bounding box center [331, 222] width 9 height 10
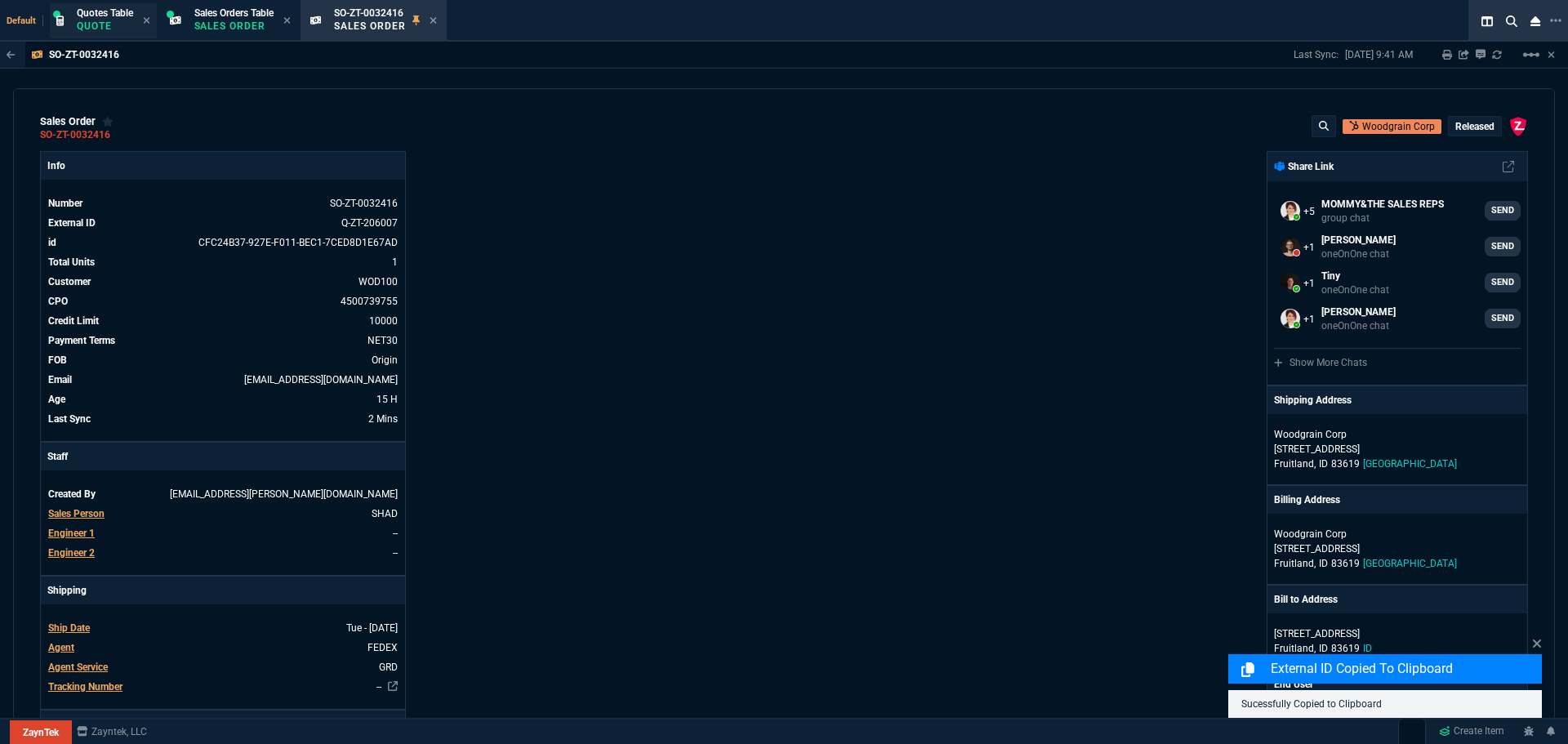
click at [88, 24] on p "Quote" at bounding box center [105, 25] width 56 height 13
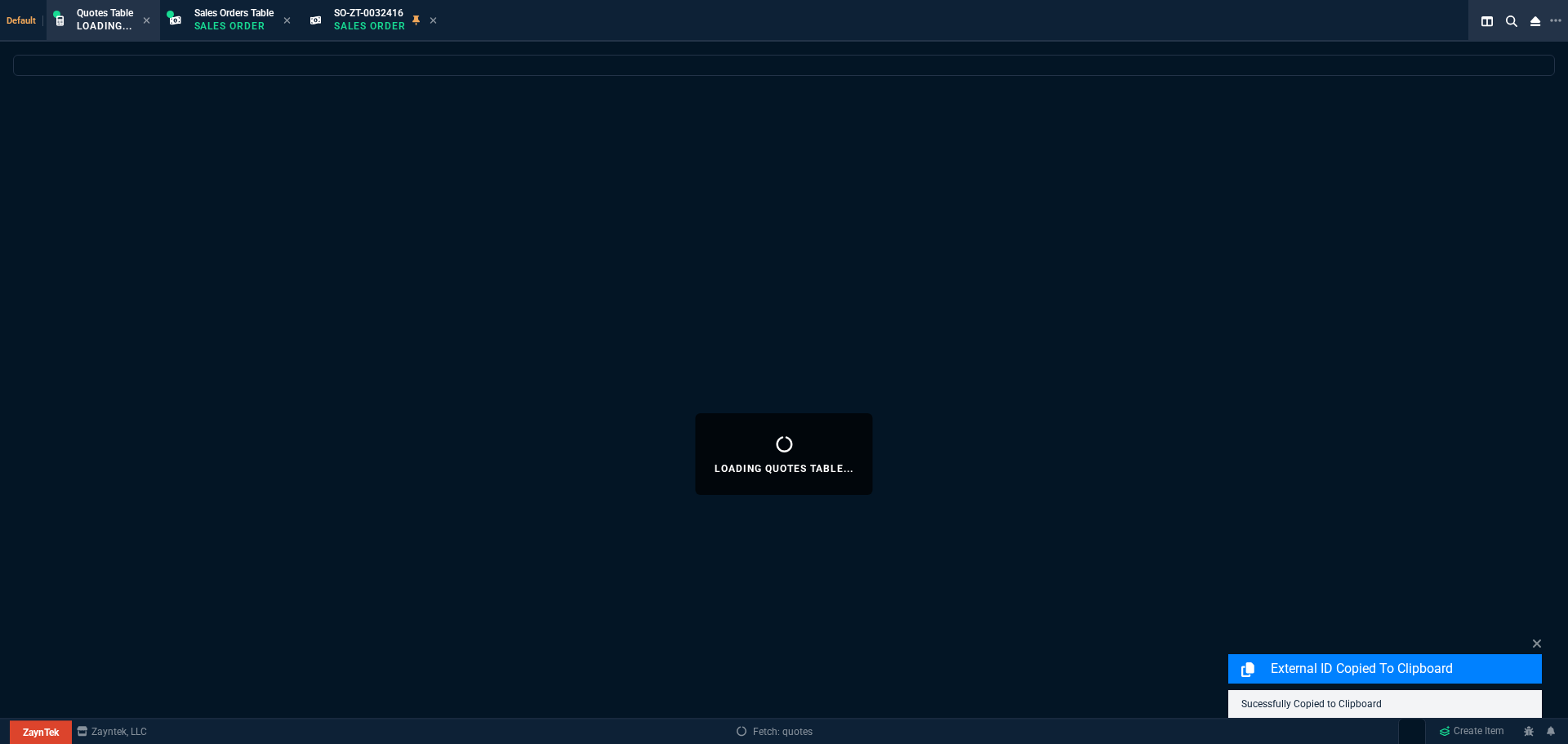
select select
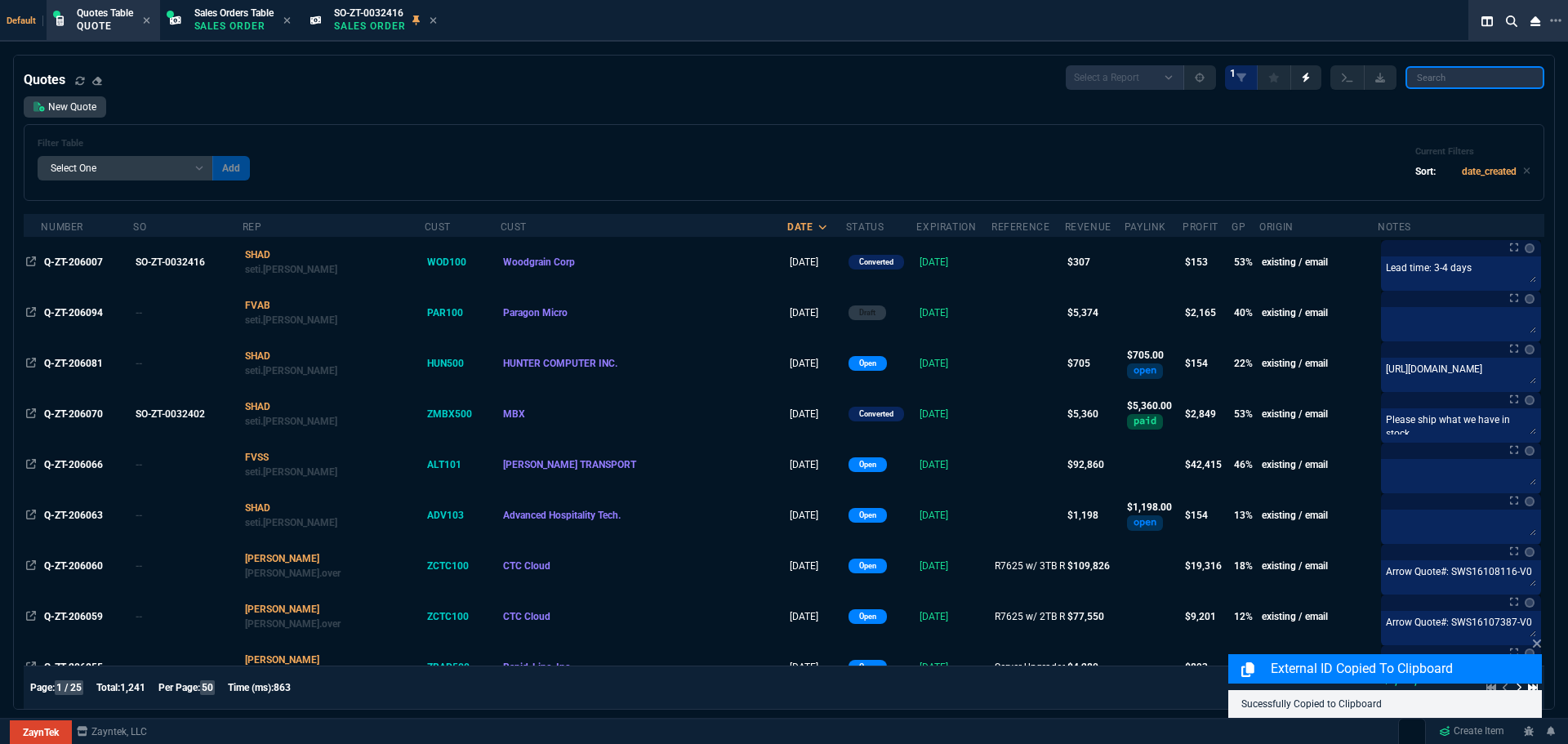
click at [1476, 72] on input "search" at bounding box center [1475, 77] width 139 height 23
paste input "Q-ZT-206007"
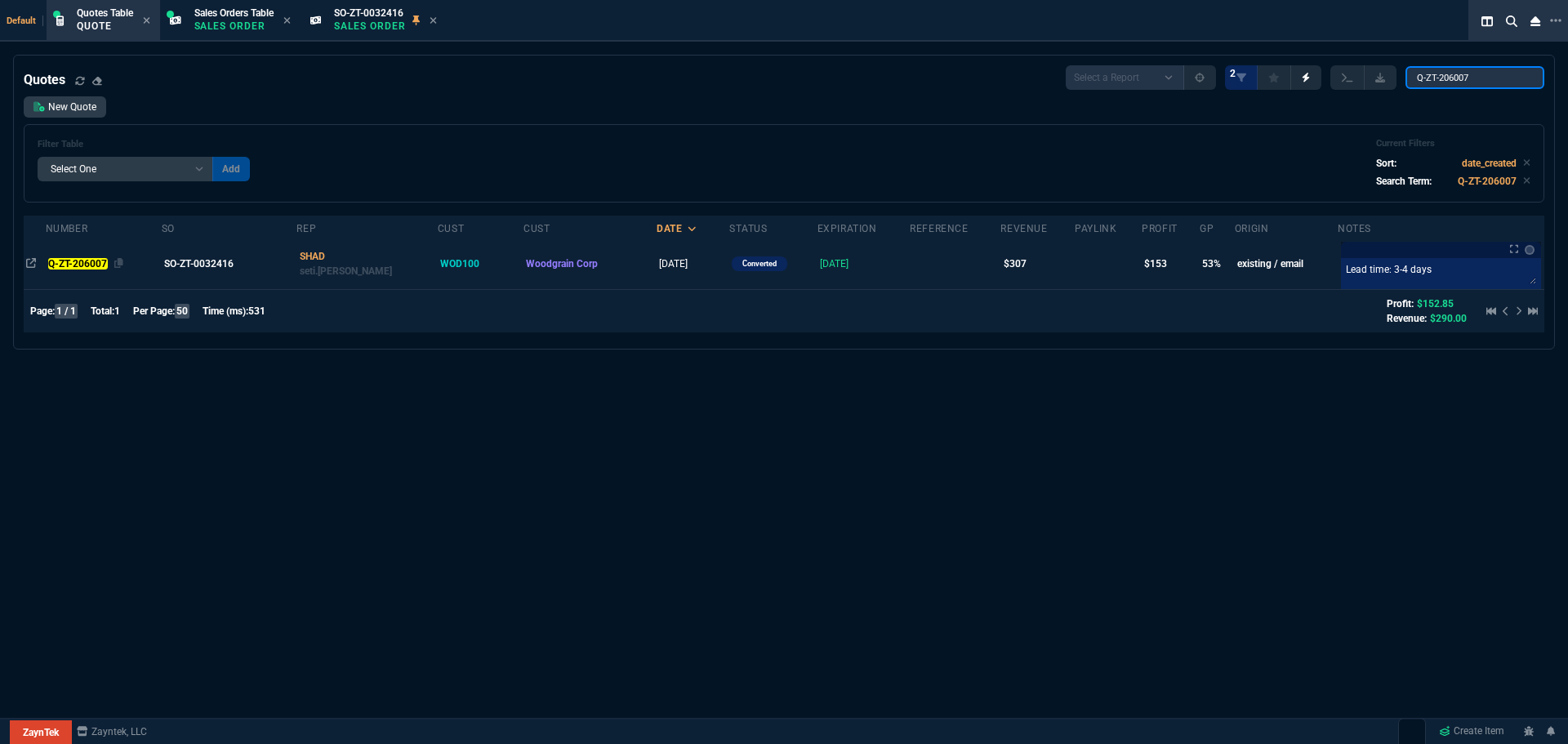
type input "Q-ZT-206007"
click at [94, 263] on mark "Q-ZT-206007" at bounding box center [78, 264] width 59 height 11
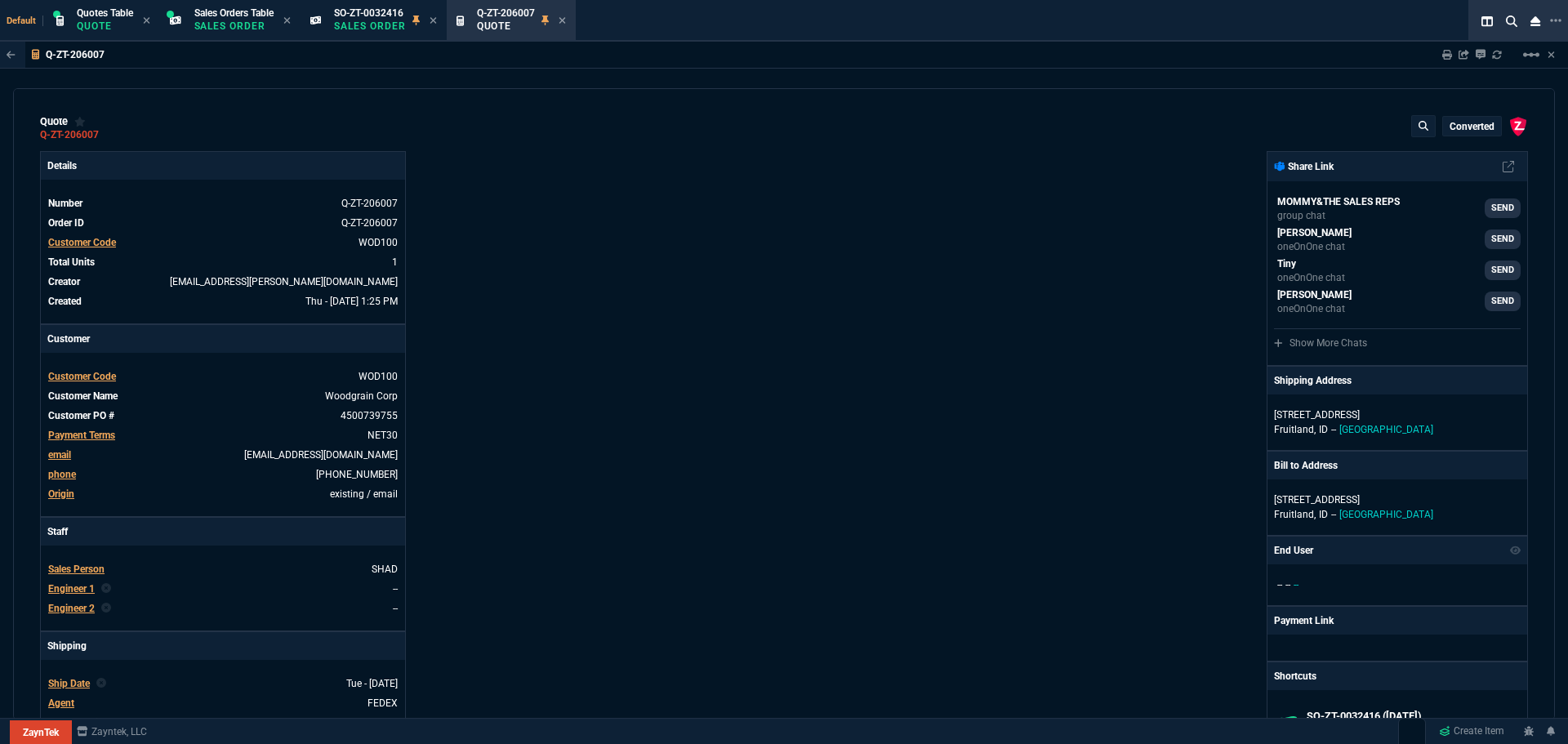
type input "55"
type input "160"
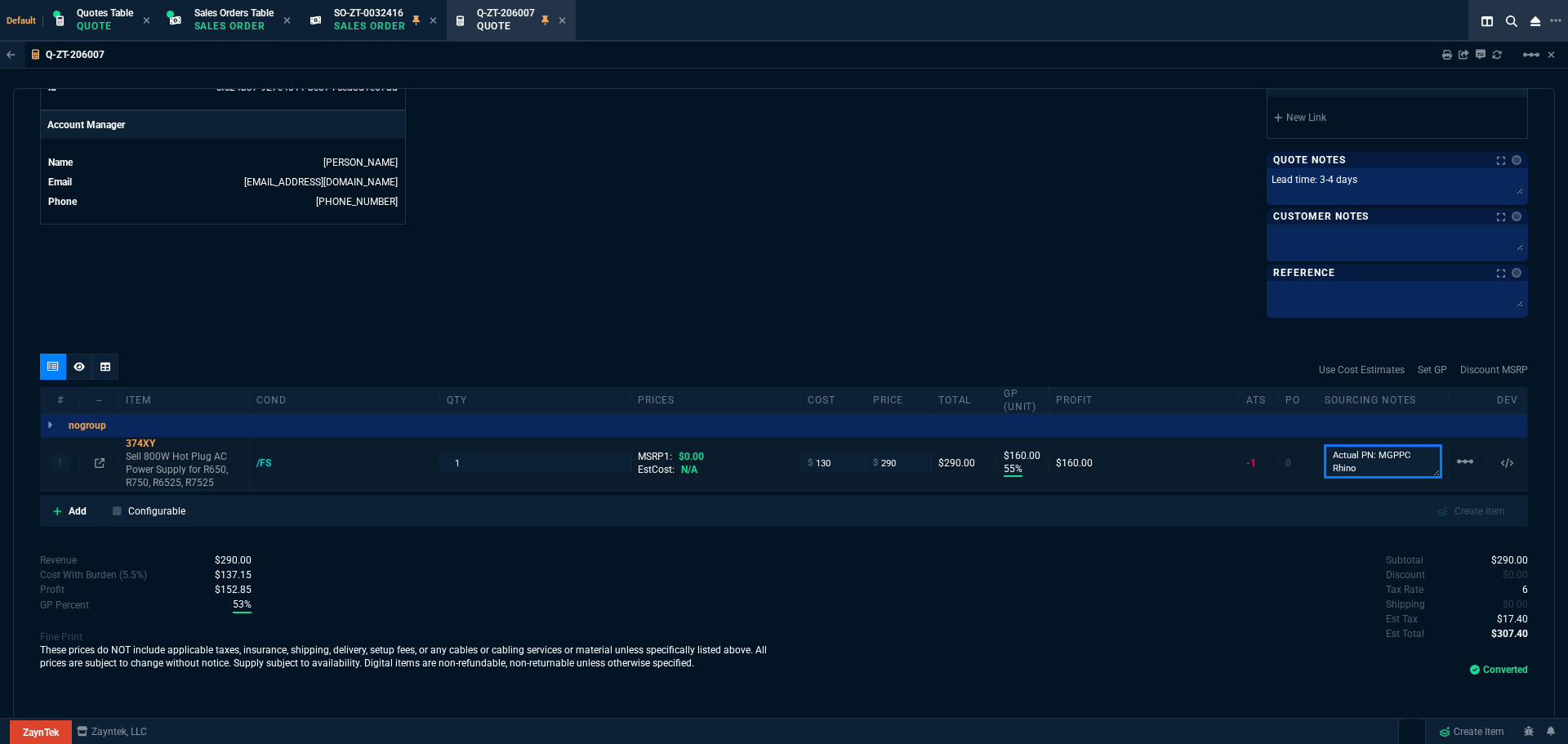
scroll to position [2, 0]
drag, startPoint x: 1321, startPoint y: 453, endPoint x: 1348, endPoint y: 474, distance: 34.2
click at [1348, 474] on textarea "Actual PN: MGPPC Rhino" at bounding box center [1383, 461] width 117 height 33
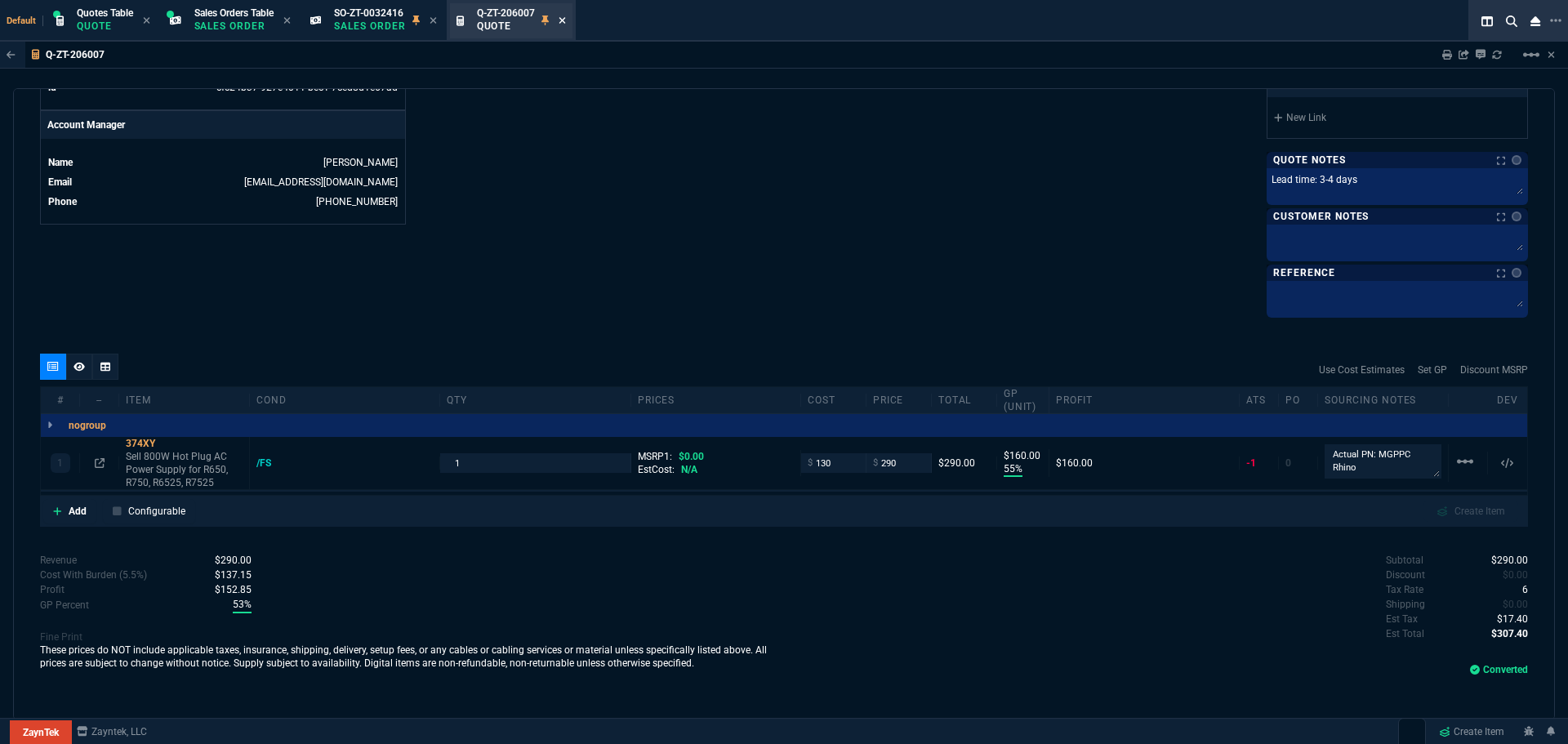
click at [565, 19] on icon at bounding box center [562, 20] width 8 height 10
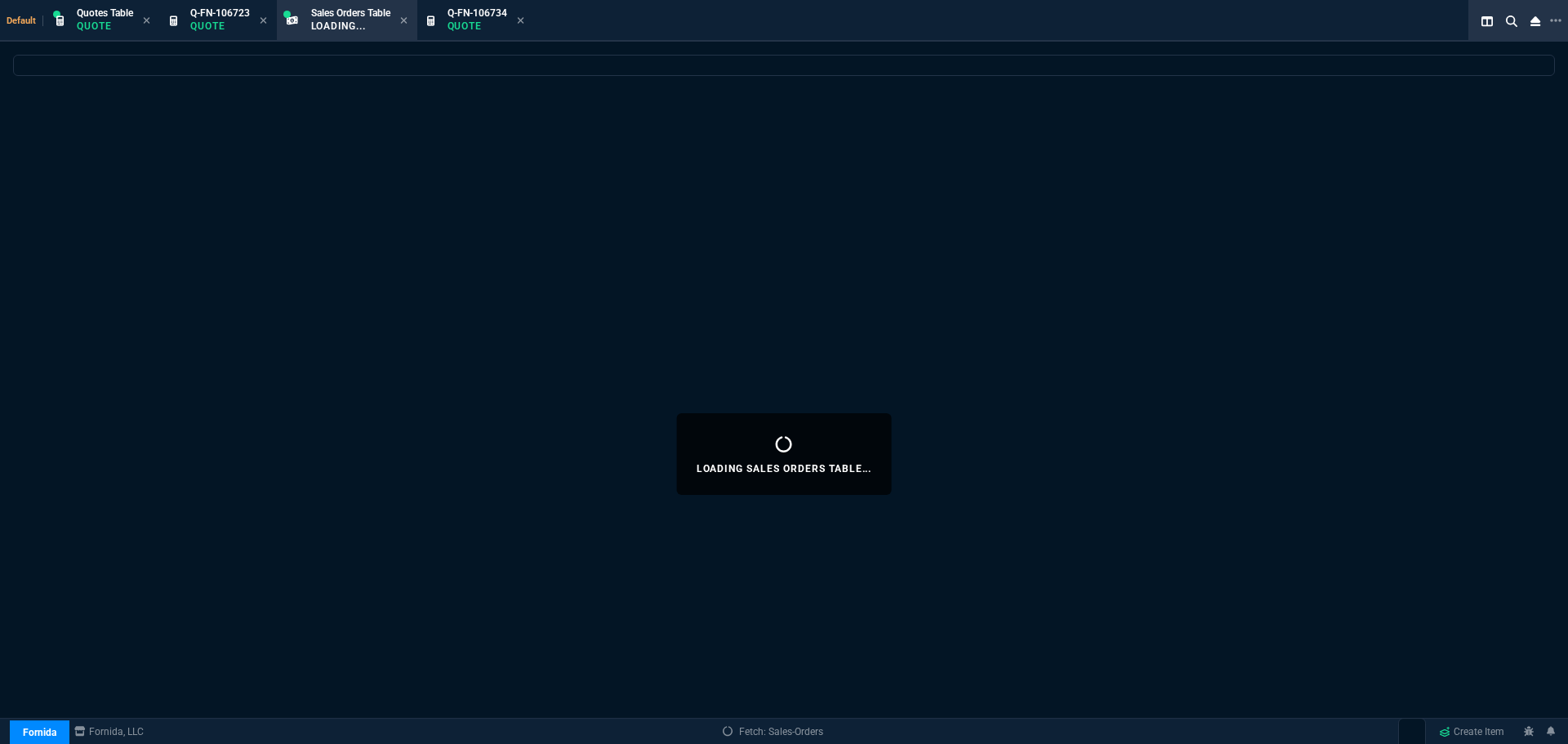
select select
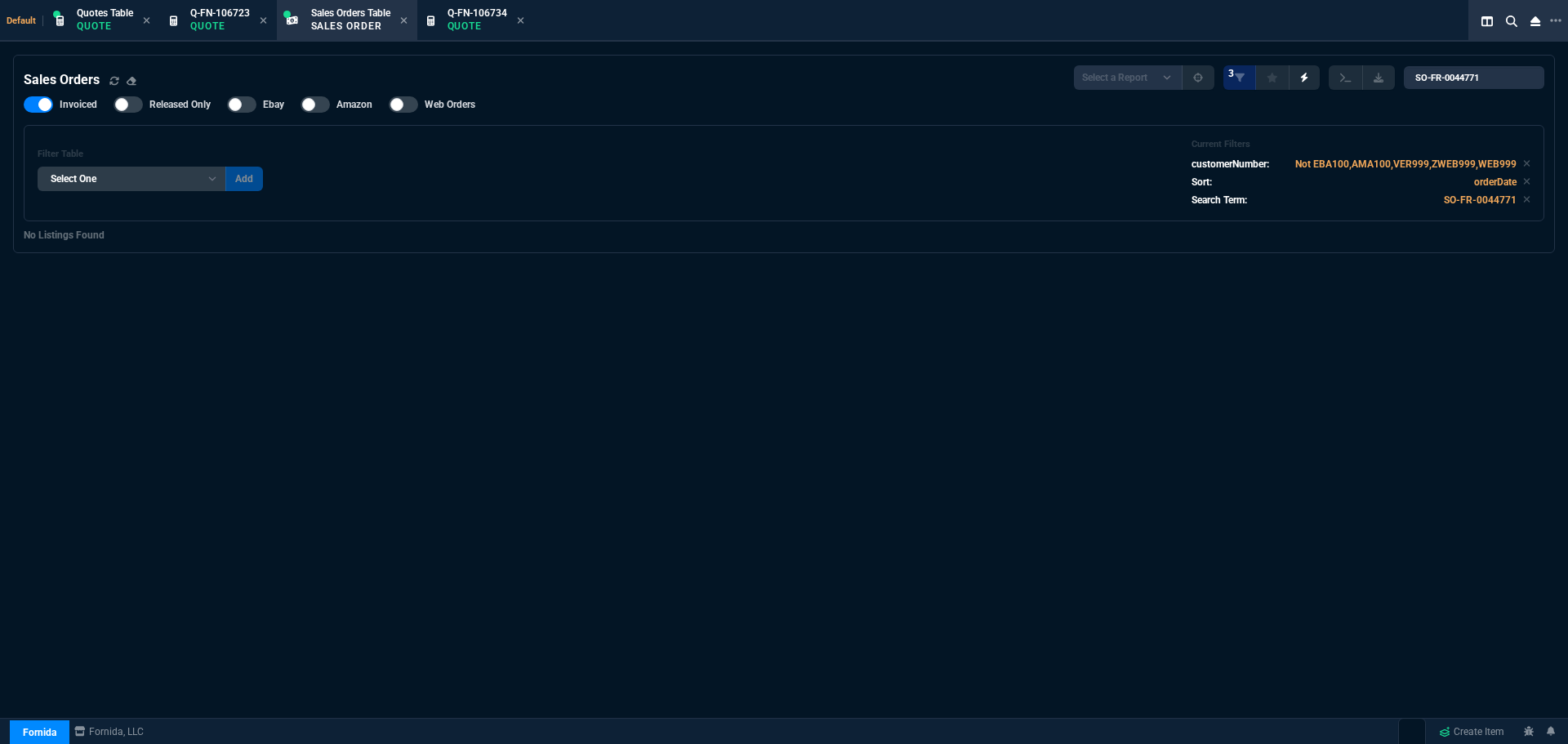
select select "16: [PERSON_NAME]"
click at [1518, 76] on input "SO-FR-0044771" at bounding box center [1475, 77] width 141 height 23
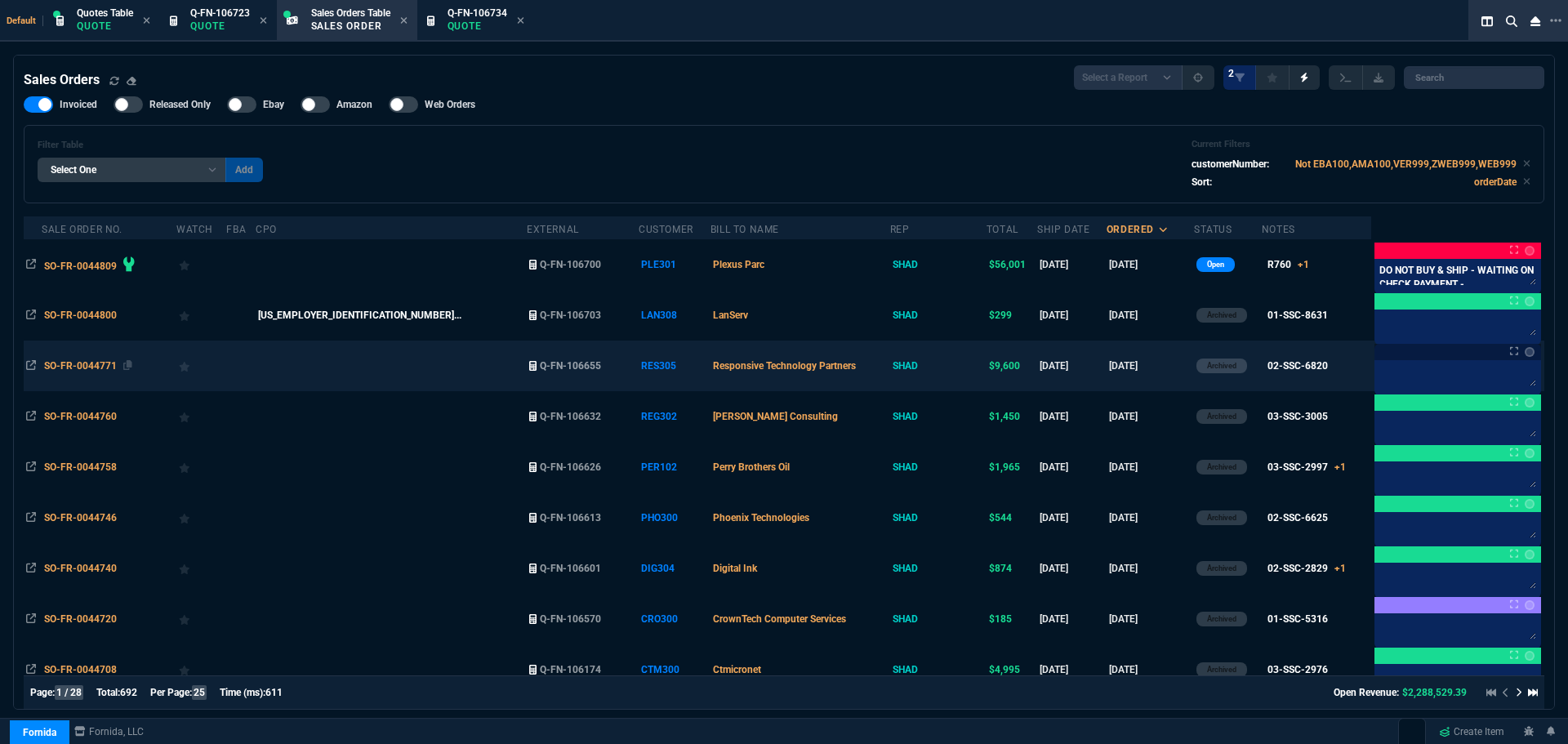
click at [103, 363] on span "SO-FR-0044771" at bounding box center [81, 365] width 73 height 11
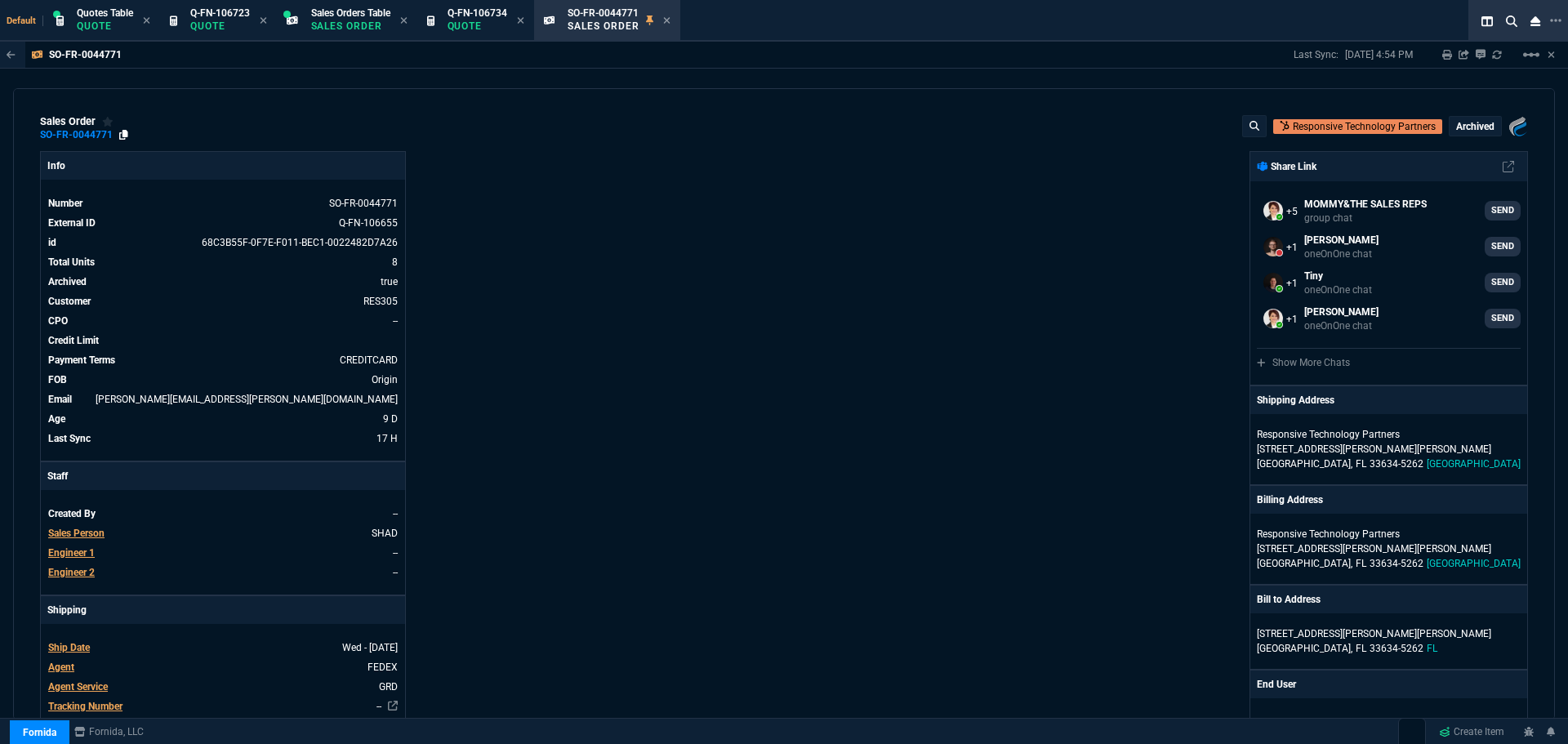
click at [124, 133] on icon at bounding box center [124, 135] width 9 height 10
click at [125, 134] on icon at bounding box center [124, 135] width 9 height 10
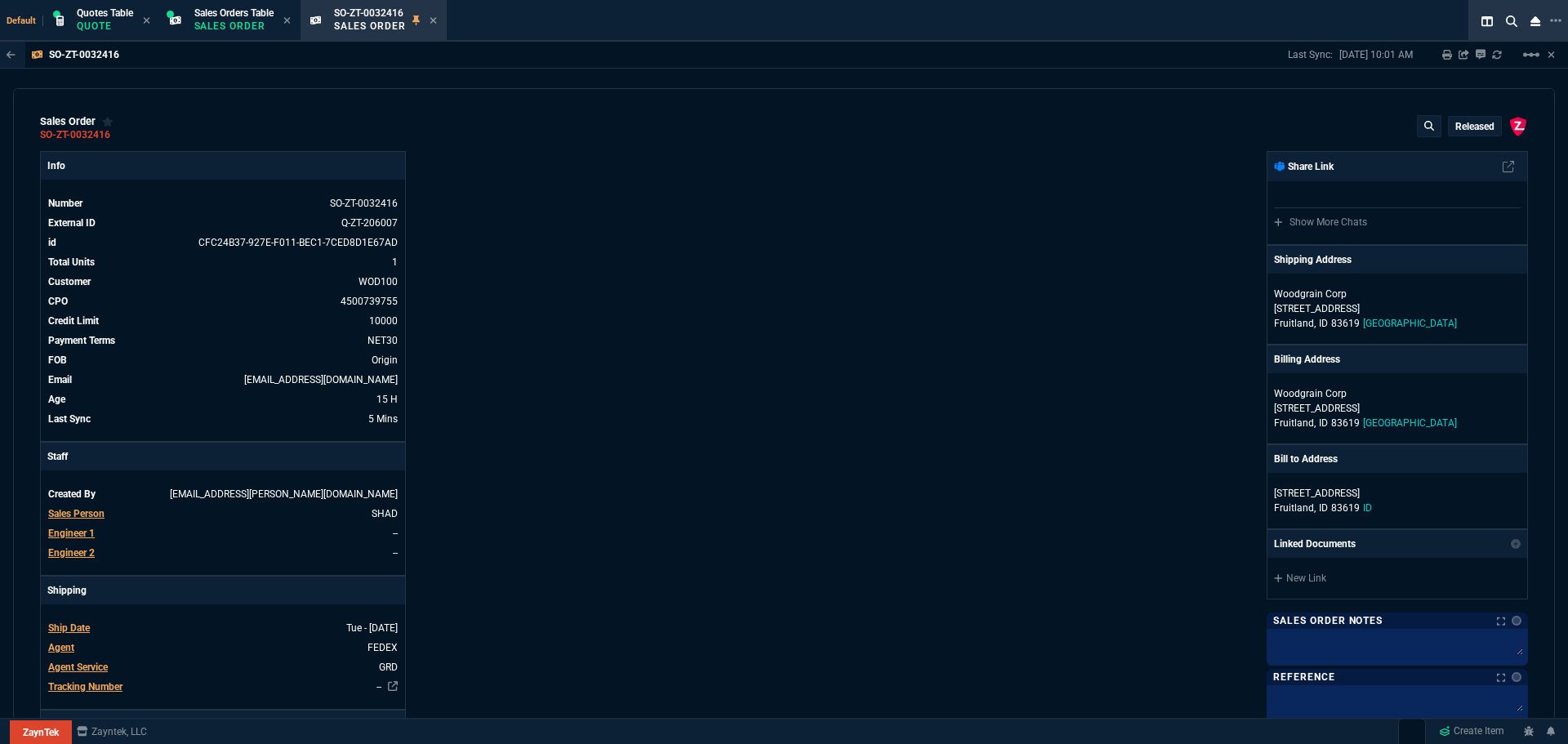
select select "16: [PERSON_NAME]"
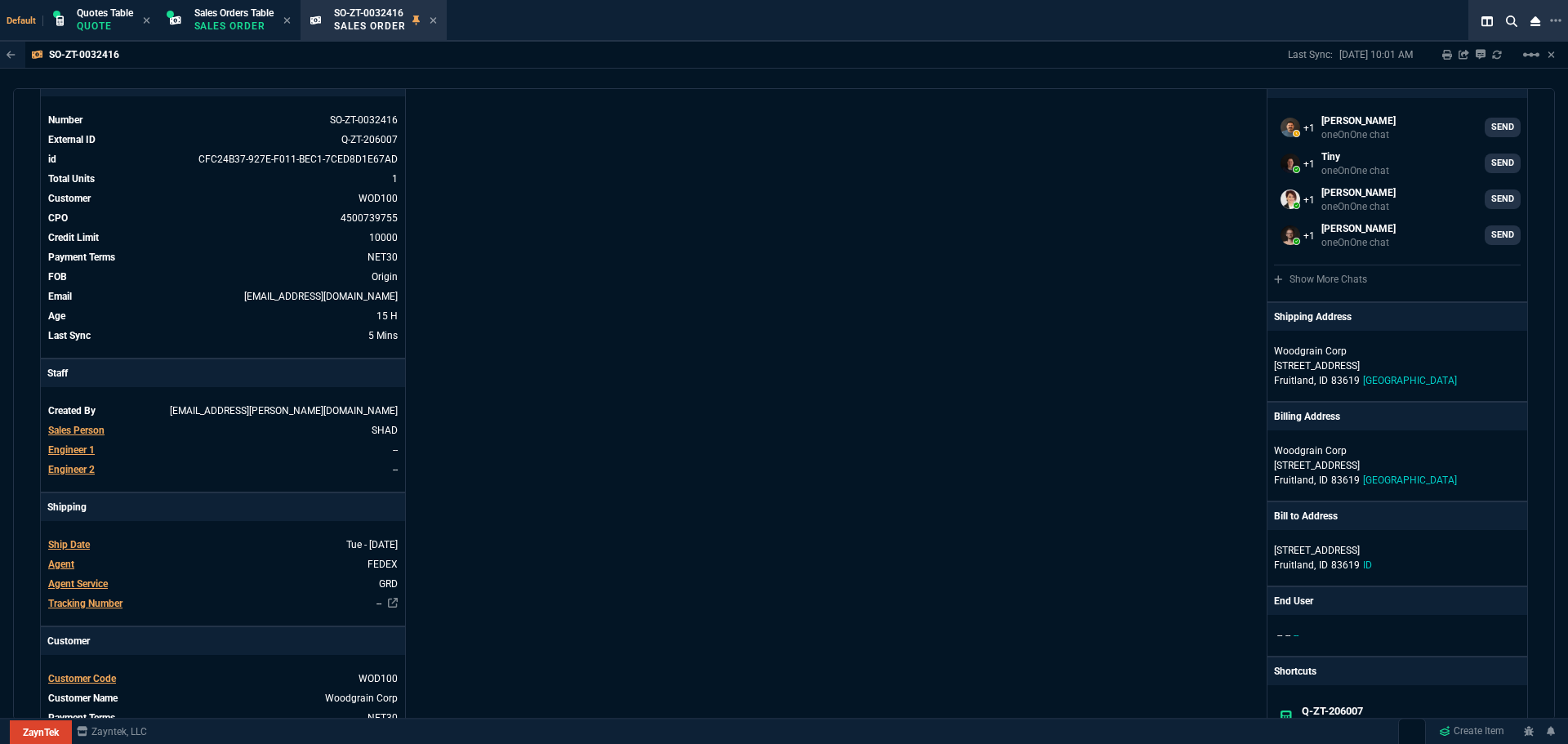
scroll to position [3, 0]
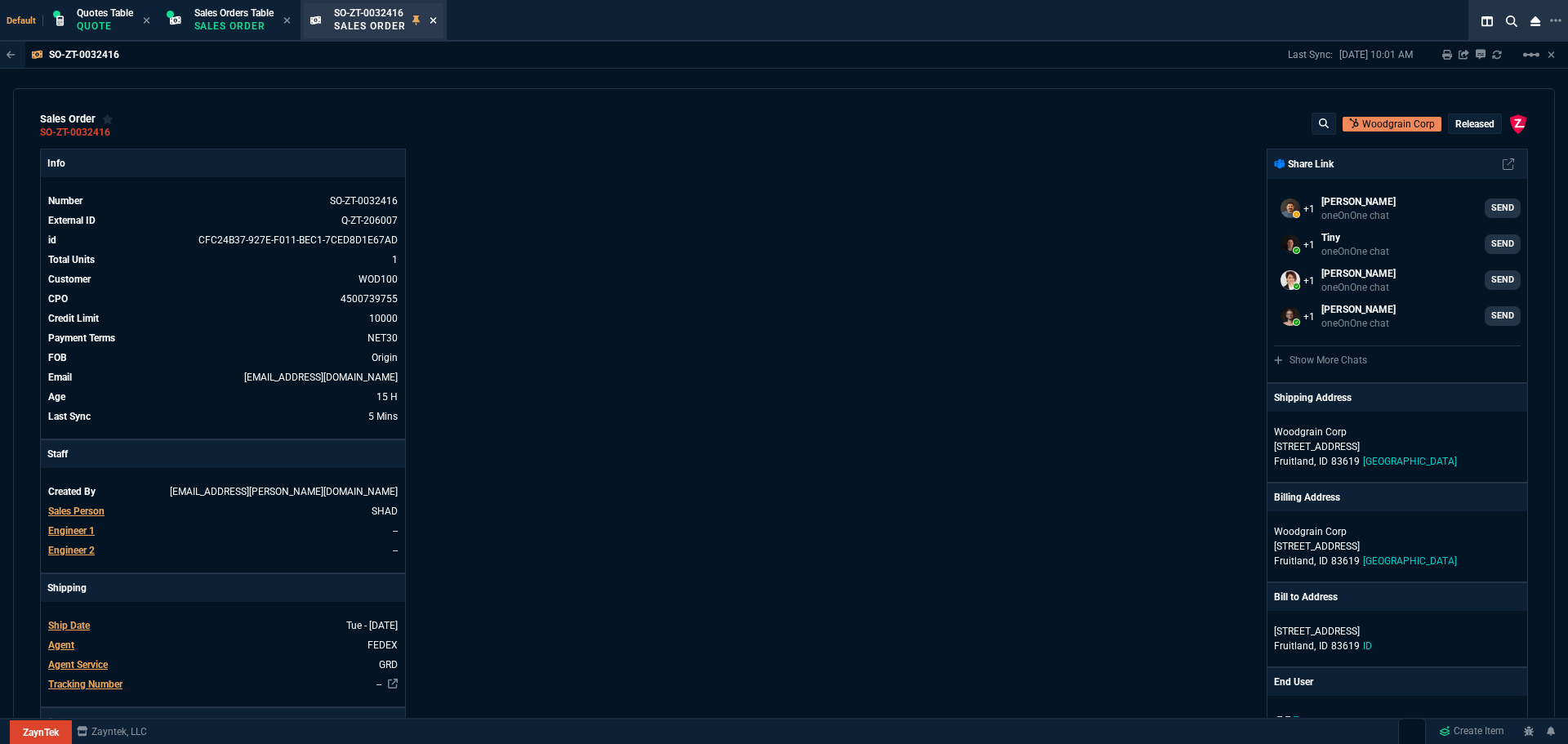
click at [436, 22] on icon at bounding box center [433, 20] width 7 height 7
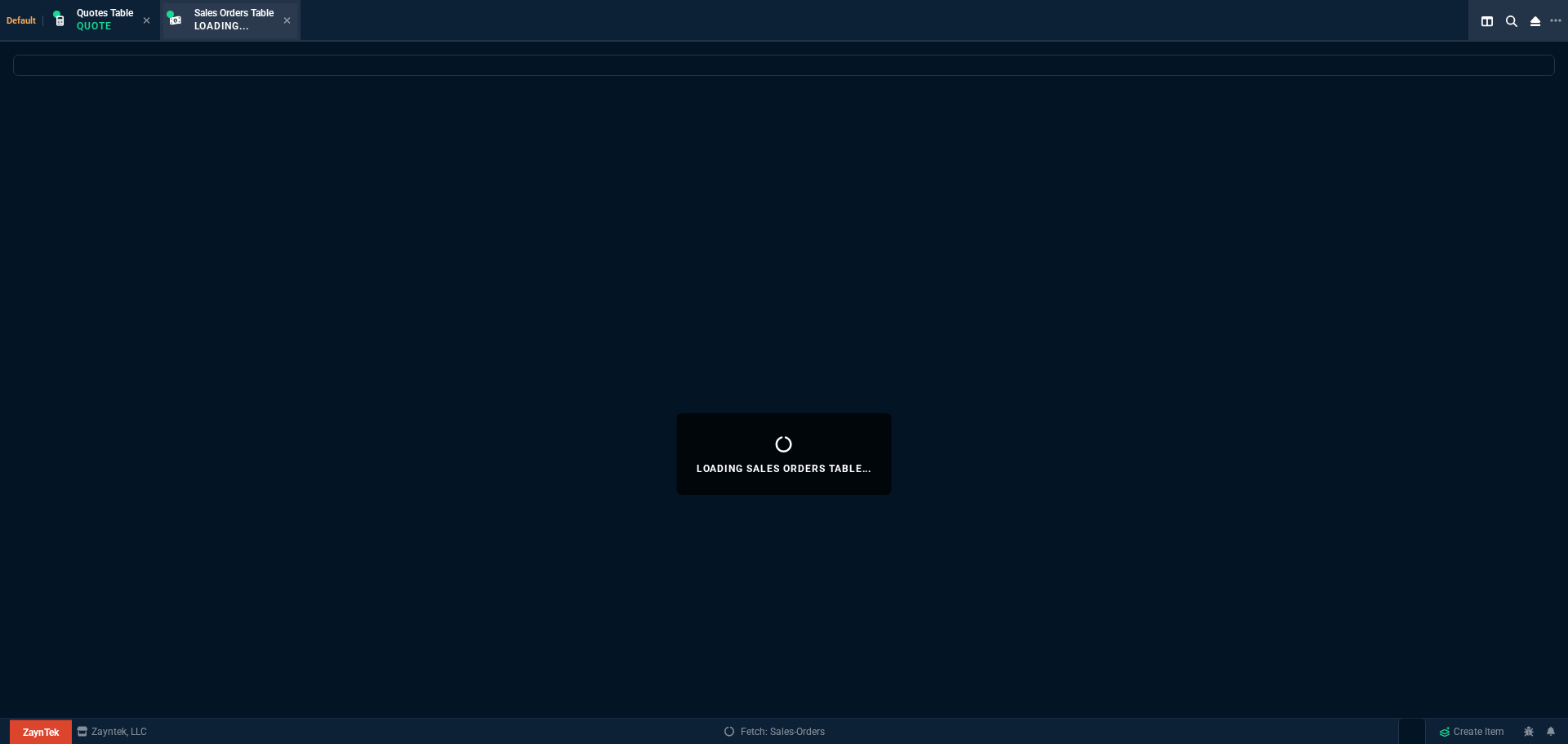
select select
